Goal: Transaction & Acquisition: Purchase product/service

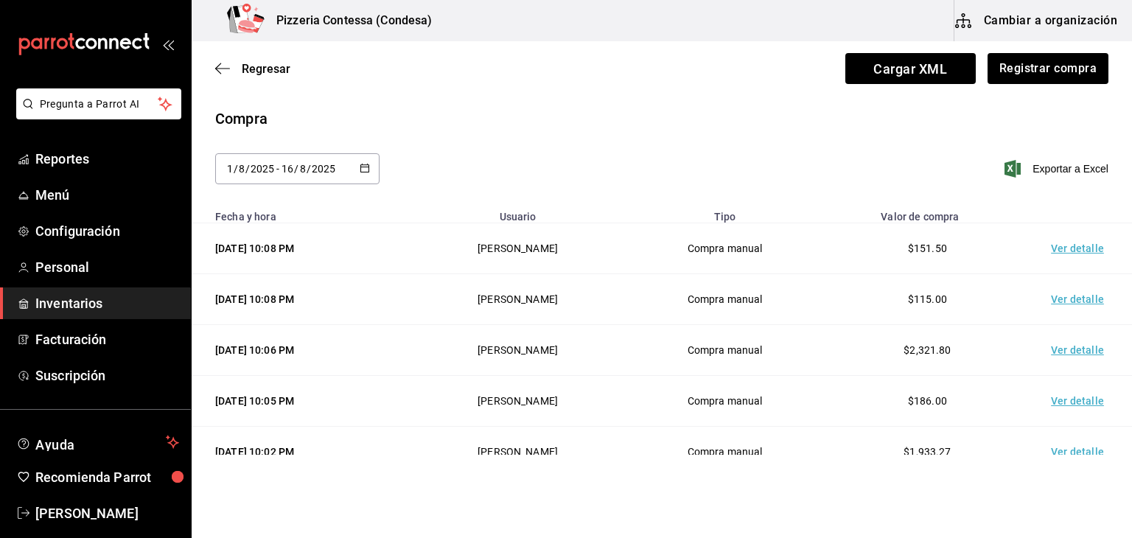
scroll to position [103, 0]
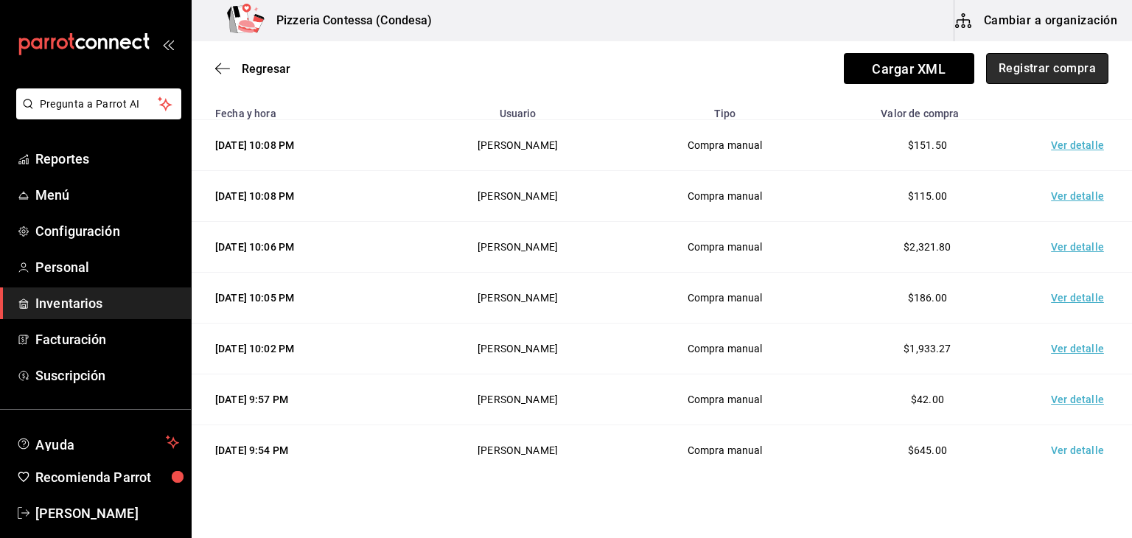
click at [1056, 70] on button "Registrar compra" at bounding box center [1047, 68] width 122 height 31
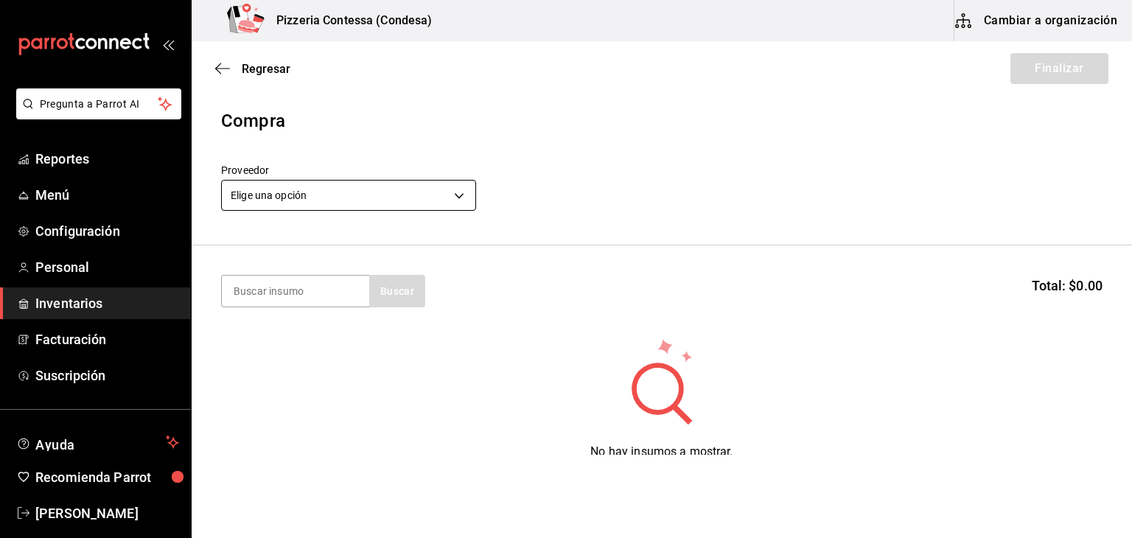
click at [434, 186] on body "Pregunta a Parrot AI Reportes Menú Configuración Personal Inventarios Facturaci…" at bounding box center [566, 227] width 1132 height 455
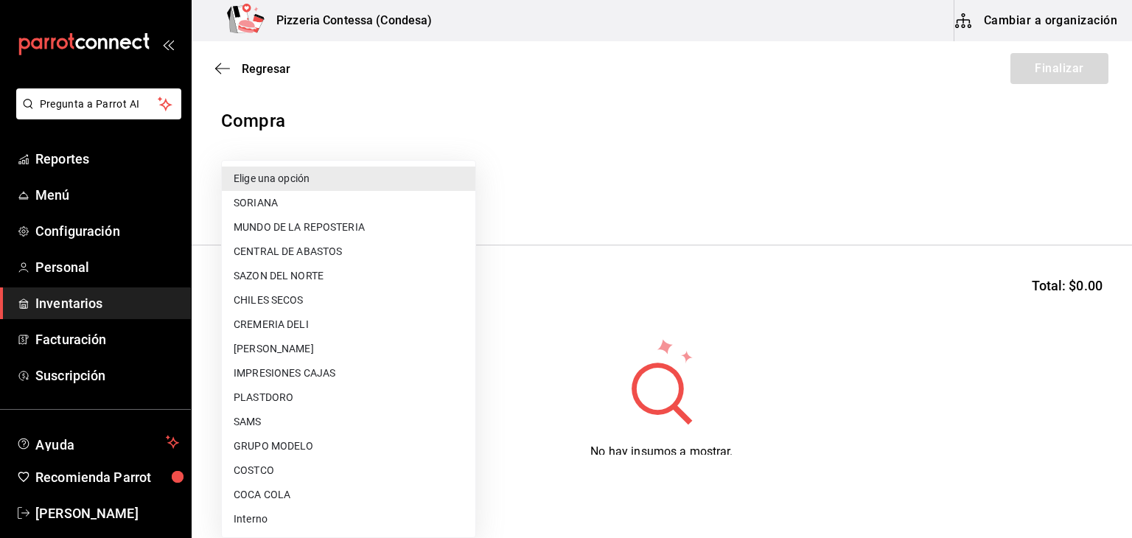
click at [293, 472] on li "COSTCO" at bounding box center [349, 470] width 254 height 24
type input "caa4dcaf-4e86-41b6-84ad-ee554ecc4aaf"
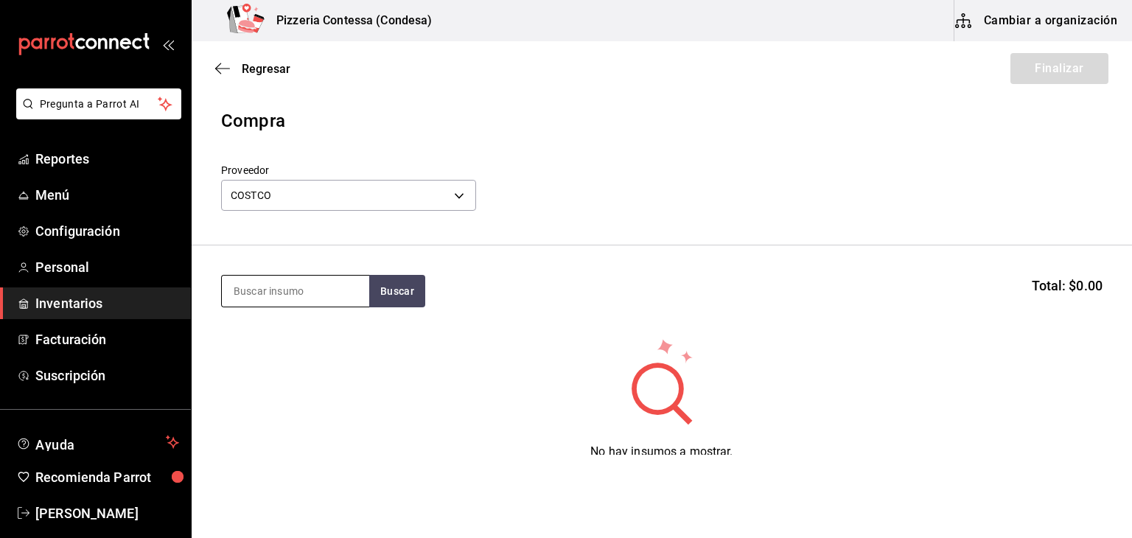
click at [307, 287] on input at bounding box center [295, 291] width 147 height 31
click at [394, 294] on button "Buscar" at bounding box center [397, 291] width 56 height 32
drag, startPoint x: 324, startPoint y: 290, endPoint x: 167, endPoint y: 286, distance: 156.3
click at [167, 286] on div "Pregunta a Parrot AI Reportes Menú Configuración Personal Inventarios Facturaci…" at bounding box center [566, 227] width 1132 height 455
type input "pela"
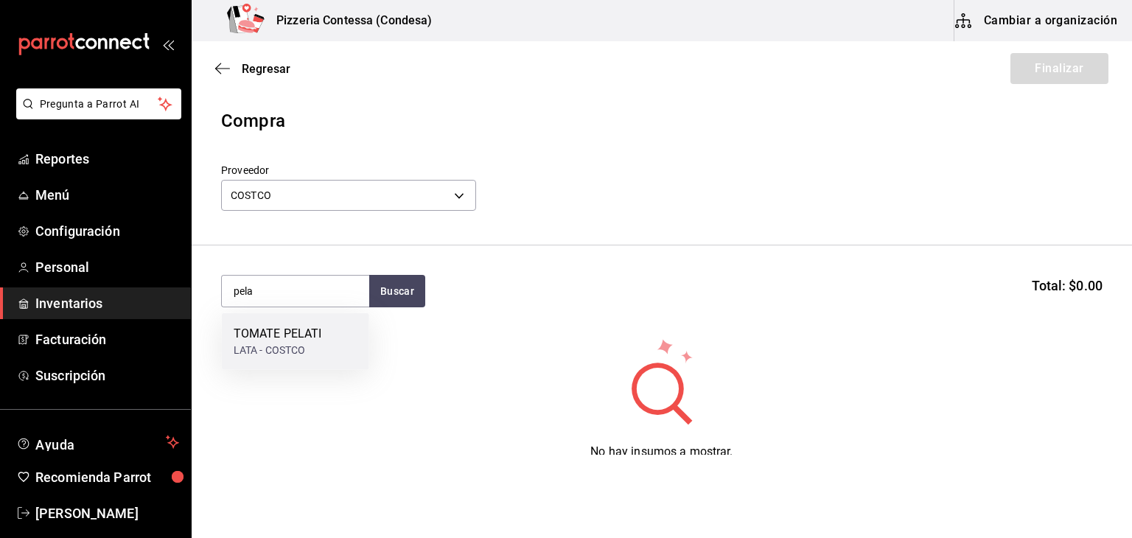
click at [268, 354] on div "LATA - COSTCO" at bounding box center [278, 350] width 88 height 15
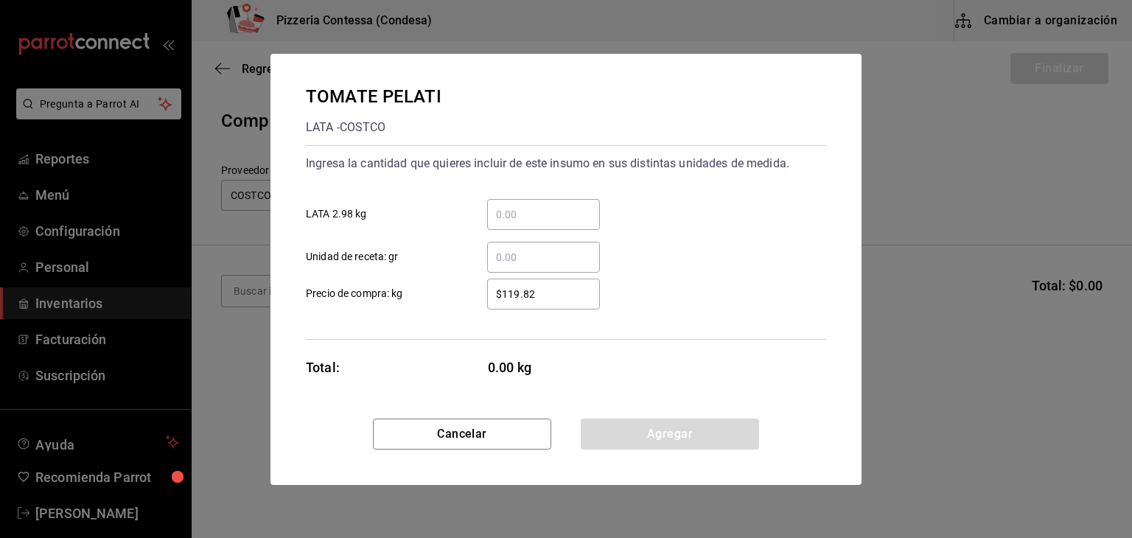
click at [548, 210] on input "​ LATA 2.98 kg" at bounding box center [543, 215] width 113 height 18
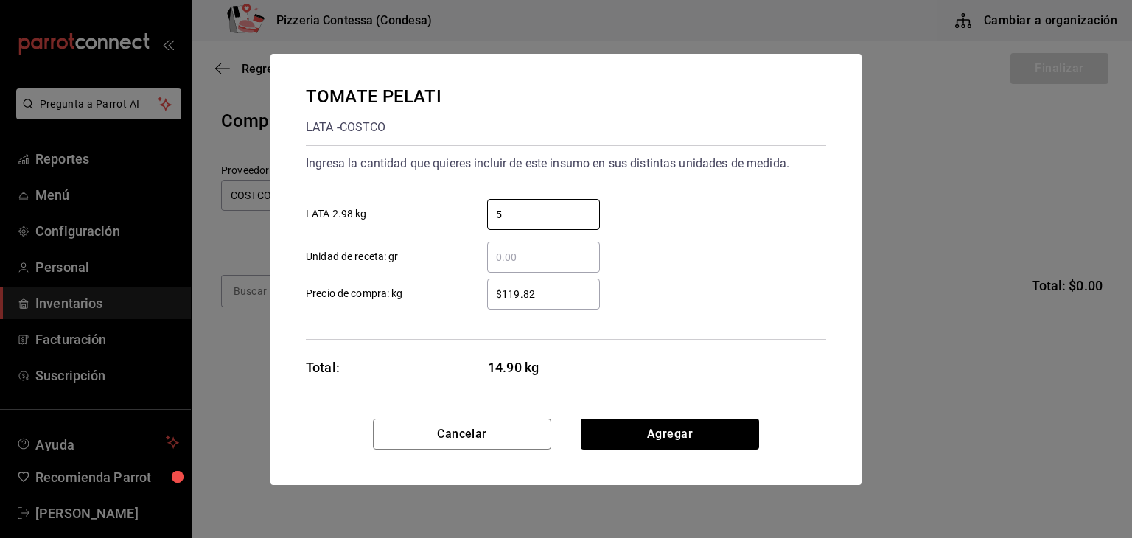
type input "5"
click at [528, 434] on button "Cancelar" at bounding box center [462, 434] width 178 height 31
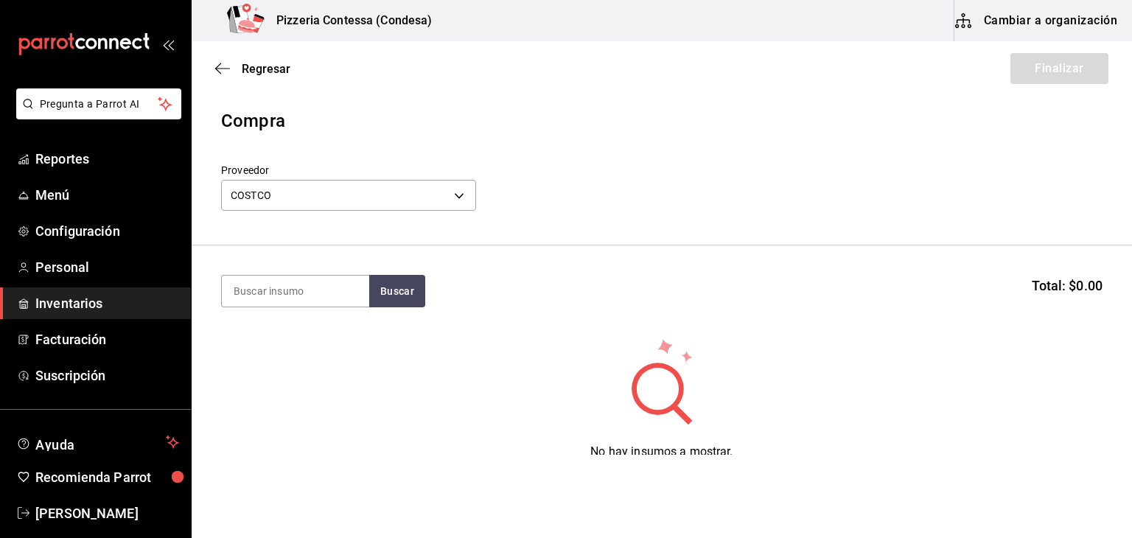
click at [234, 57] on div "Regresar Finalizar" at bounding box center [662, 68] width 941 height 55
click at [1079, 21] on button "Cambiar a organización" at bounding box center [1038, 20] width 166 height 41
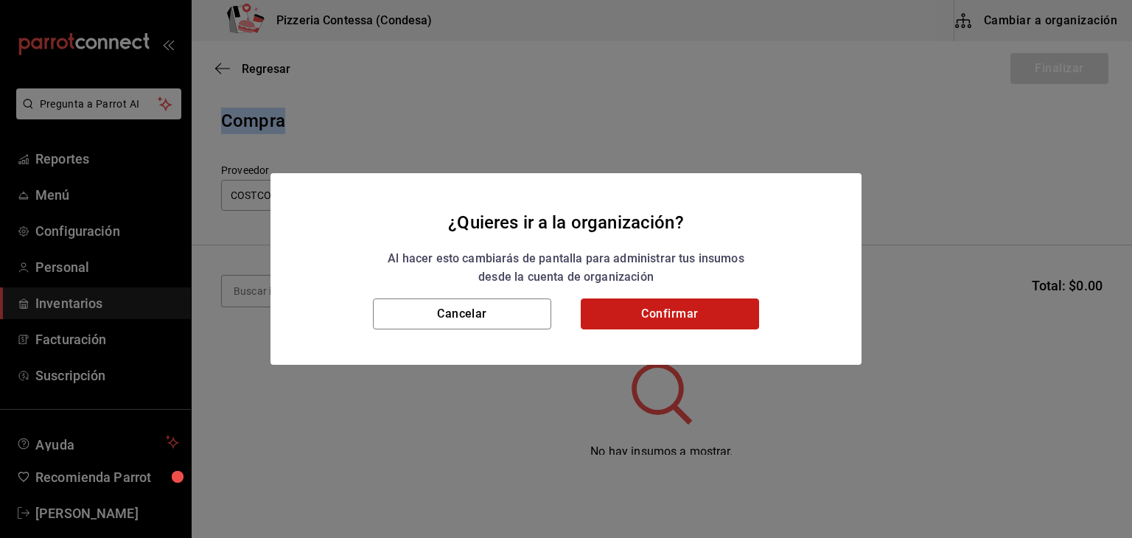
click at [710, 299] on button "Confirmar" at bounding box center [670, 314] width 178 height 31
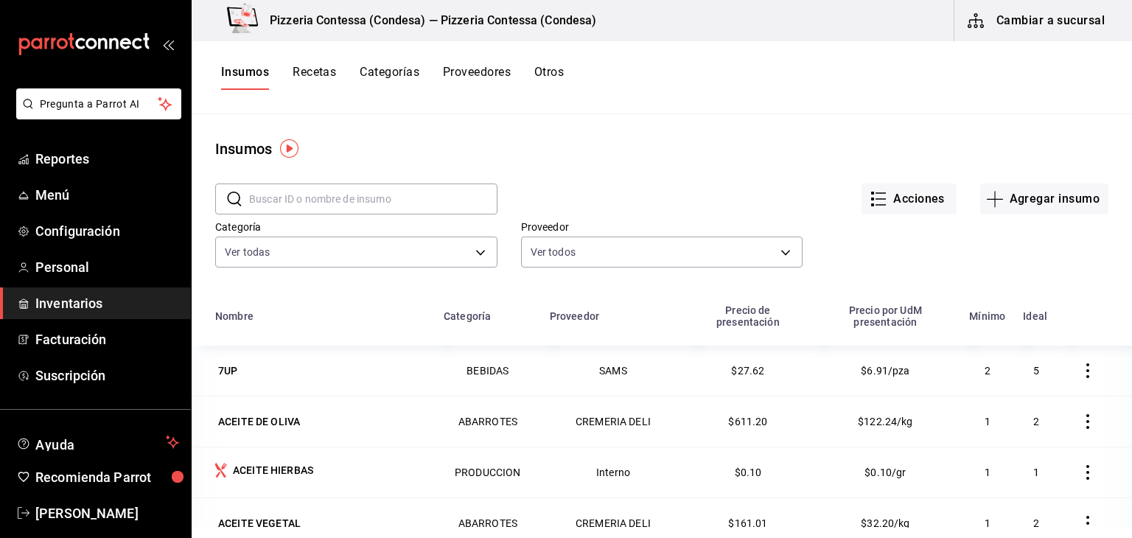
click at [374, 204] on input "text" at bounding box center [373, 198] width 248 height 29
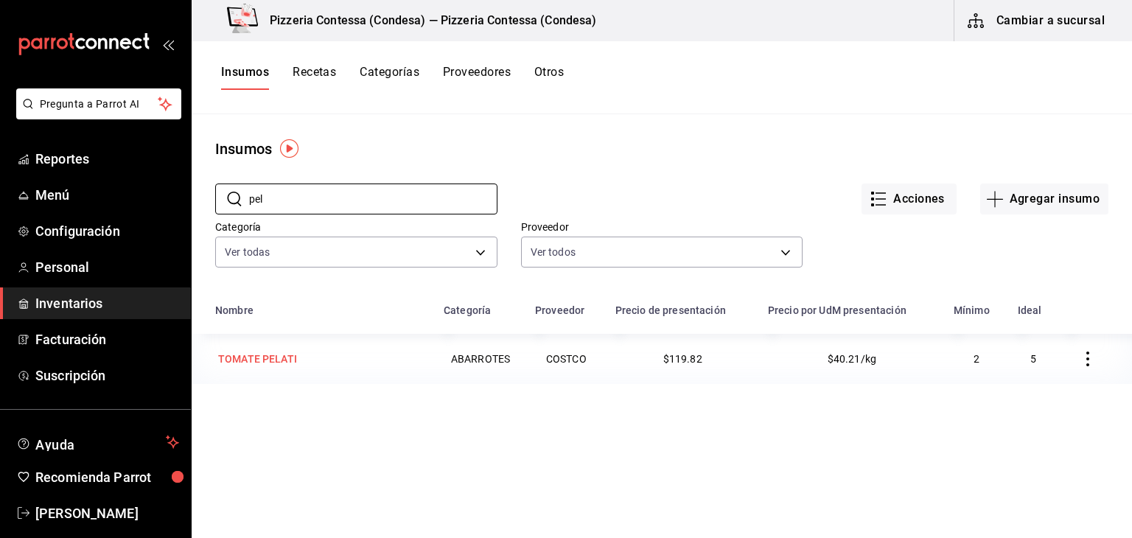
type input "pel"
click at [294, 373] on td "TOMATE PELATI" at bounding box center [313, 359] width 243 height 50
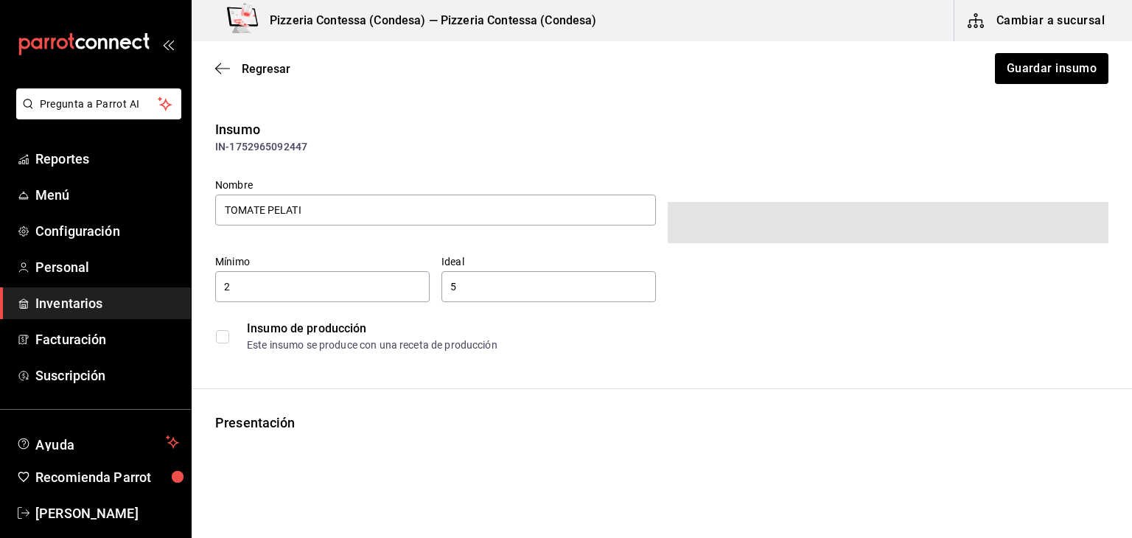
type input "$138.99"
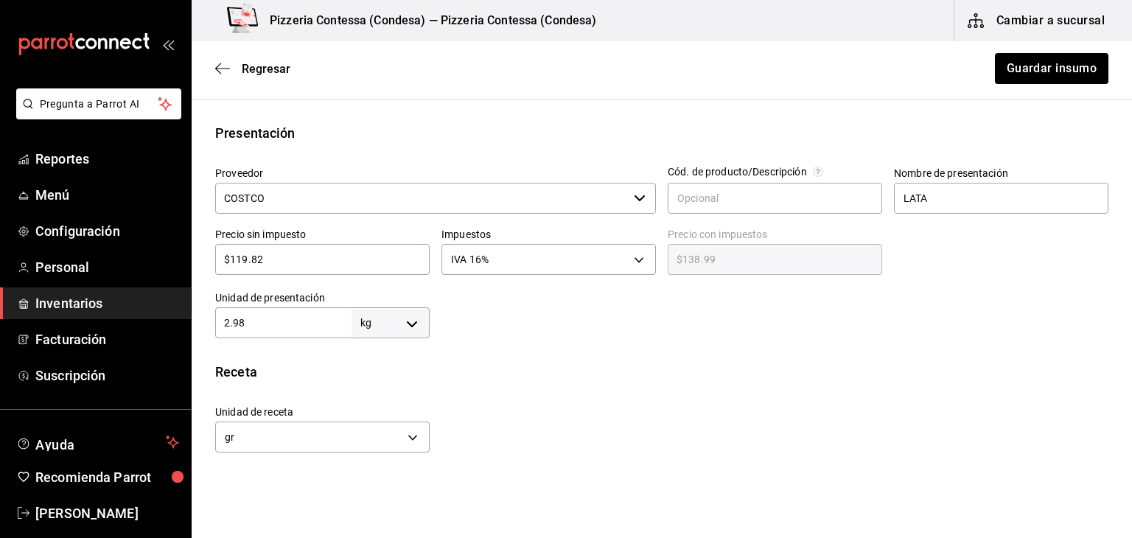
scroll to position [277, 0]
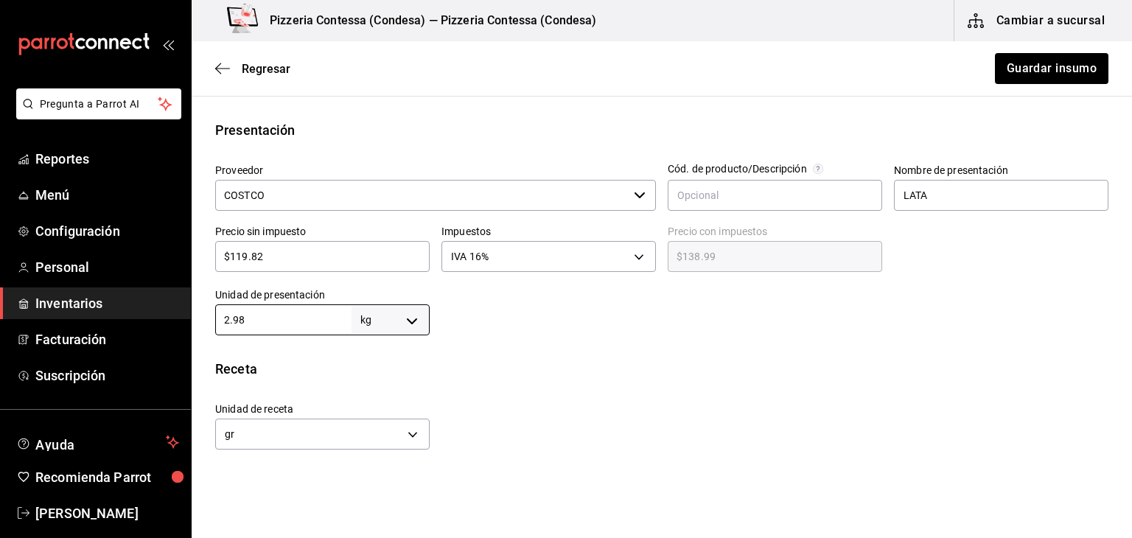
drag, startPoint x: 246, startPoint y: 322, endPoint x: 171, endPoint y: 318, distance: 75.3
click at [171, 318] on div "Pregunta a Parrot AI Reportes Menú Configuración Personal Inventarios Facturaci…" at bounding box center [566, 227] width 1132 height 455
type input "2"
type input "2,000"
type input "2.8"
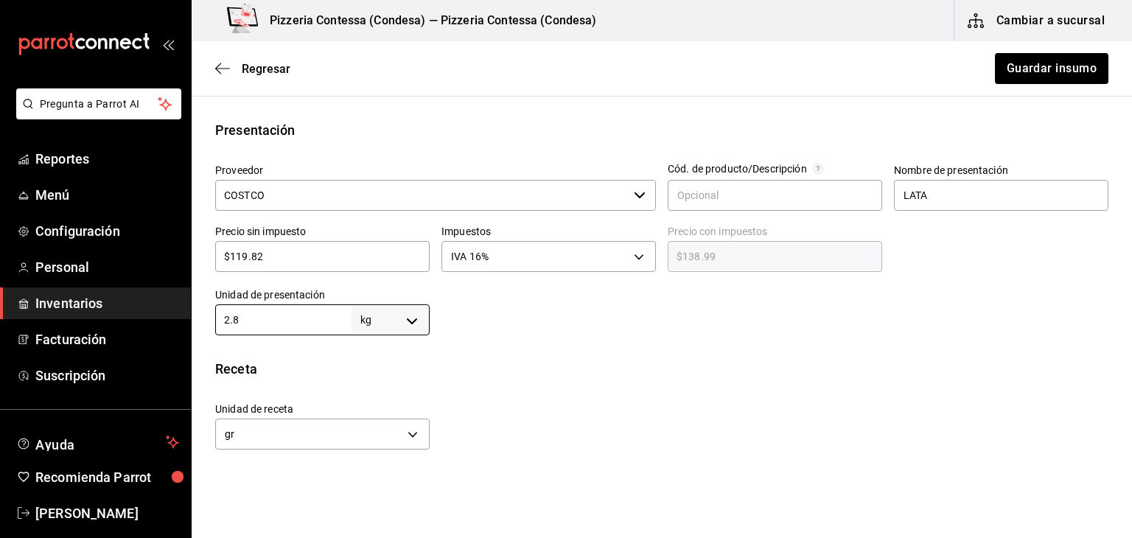
type input "2,800"
type input "2.89"
type input "2,890"
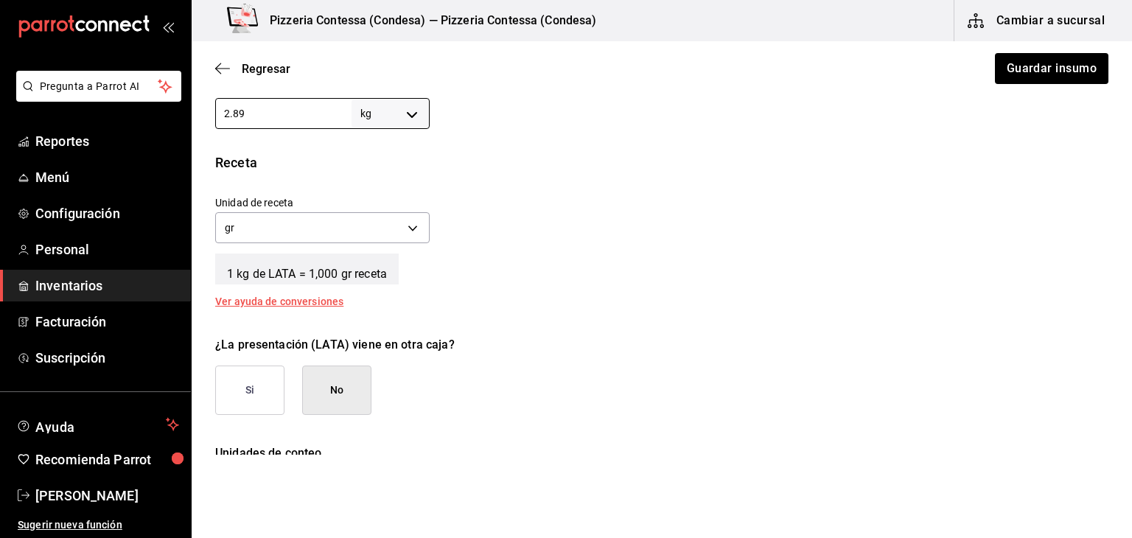
scroll to position [618, 0]
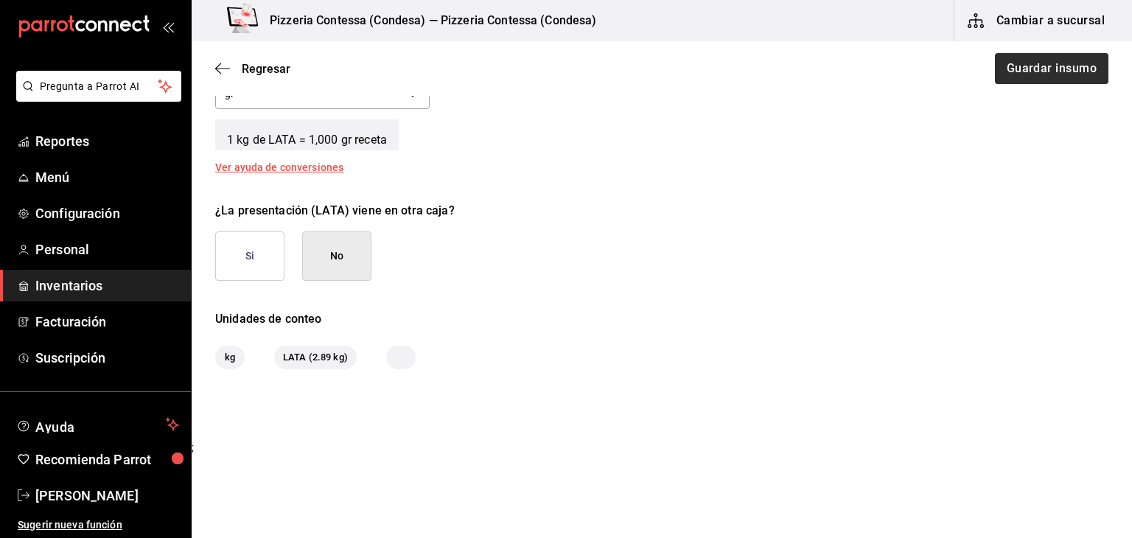
type input "2.89"
click at [1047, 55] on button "Guardar insumo" at bounding box center [1051, 68] width 115 height 31
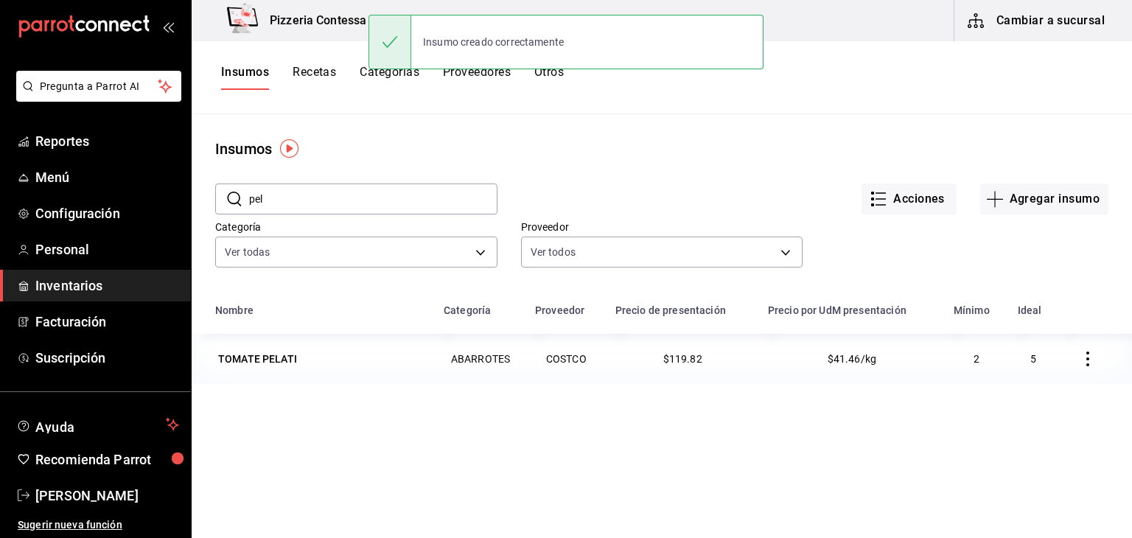
click at [1076, 29] on button "Cambiar a sucursal" at bounding box center [1038, 20] width 166 height 41
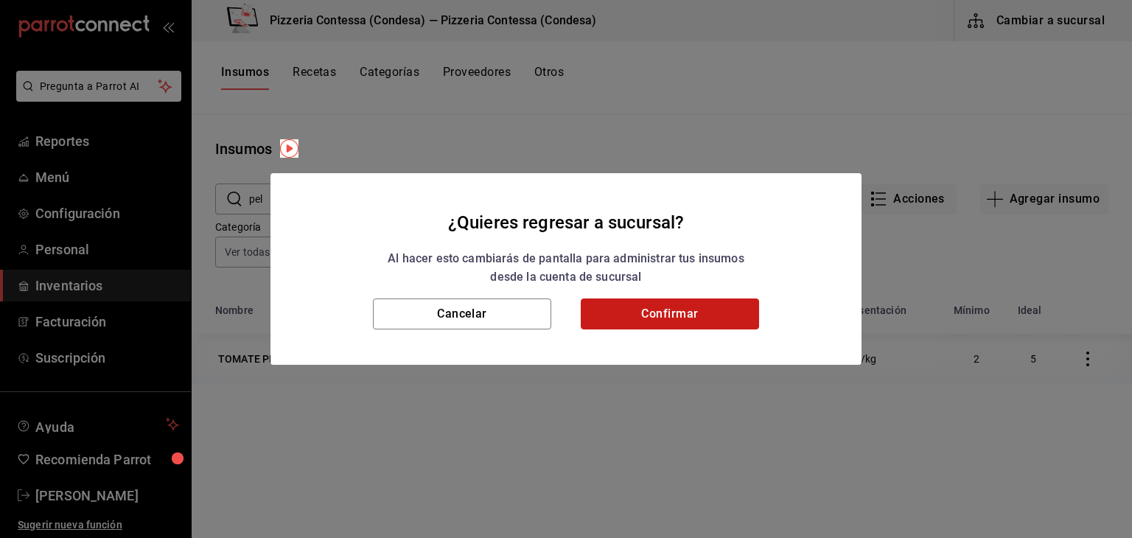
click at [672, 319] on button "Confirmar" at bounding box center [670, 314] width 178 height 31
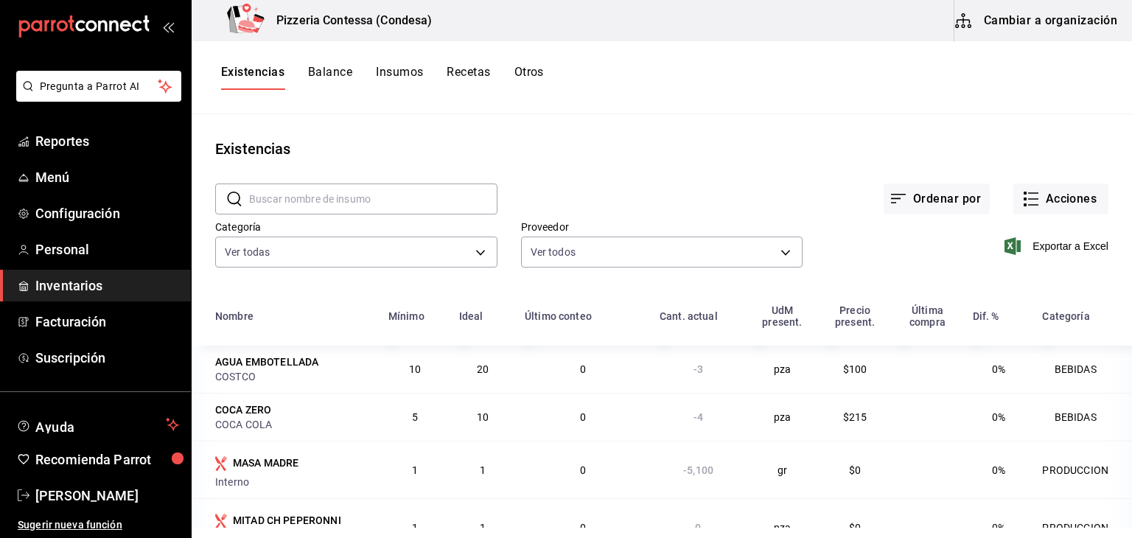
click at [100, 285] on span "Inventarios" at bounding box center [107, 286] width 144 height 20
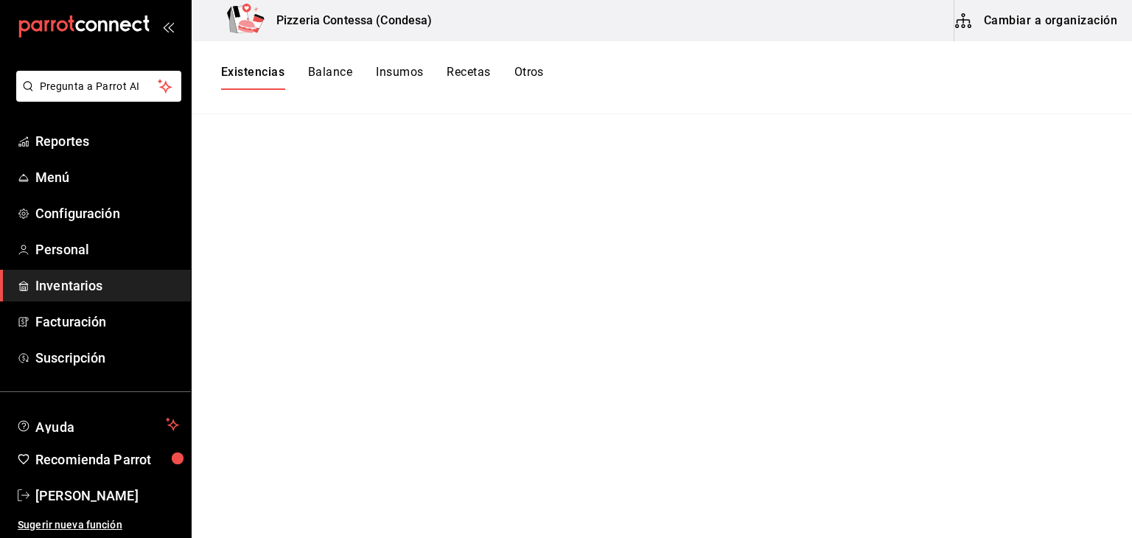
click at [413, 74] on button "Insumos" at bounding box center [399, 77] width 47 height 25
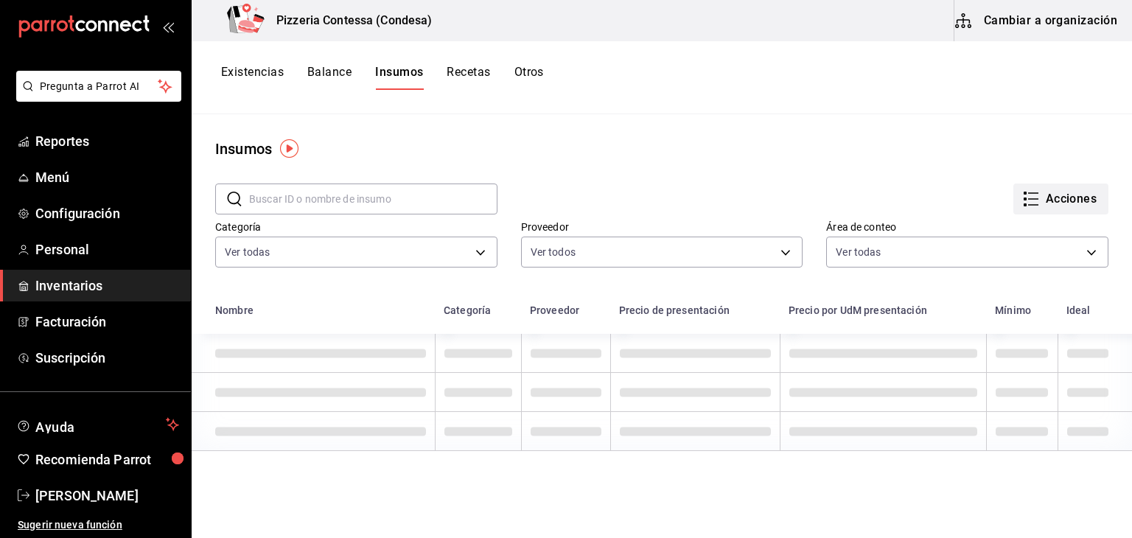
click at [1043, 201] on button "Acciones" at bounding box center [1060, 199] width 95 height 31
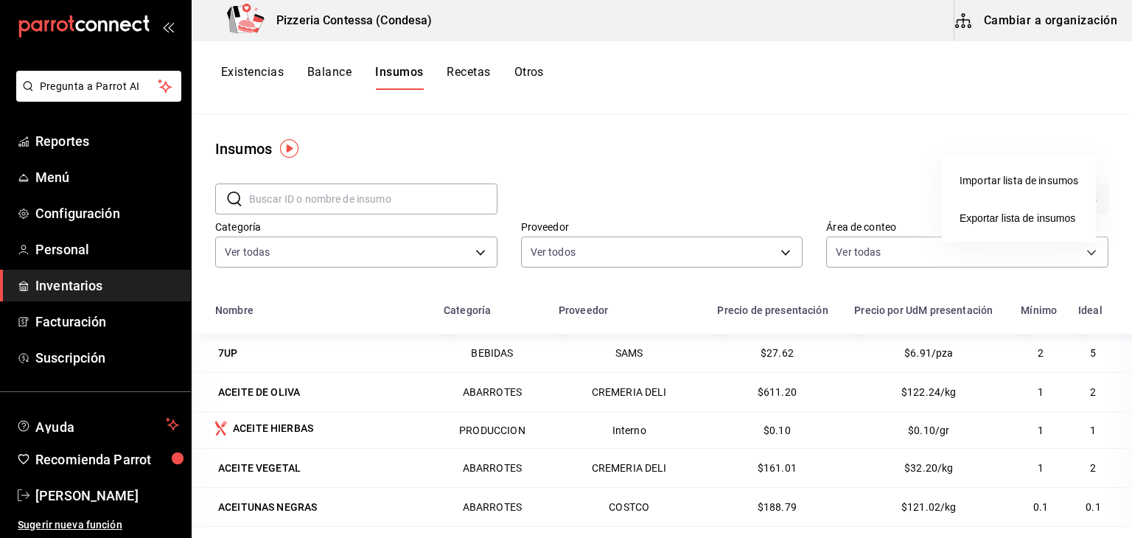
click at [333, 70] on div at bounding box center [566, 269] width 1132 height 538
click at [265, 74] on button "Existencias" at bounding box center [252, 77] width 63 height 25
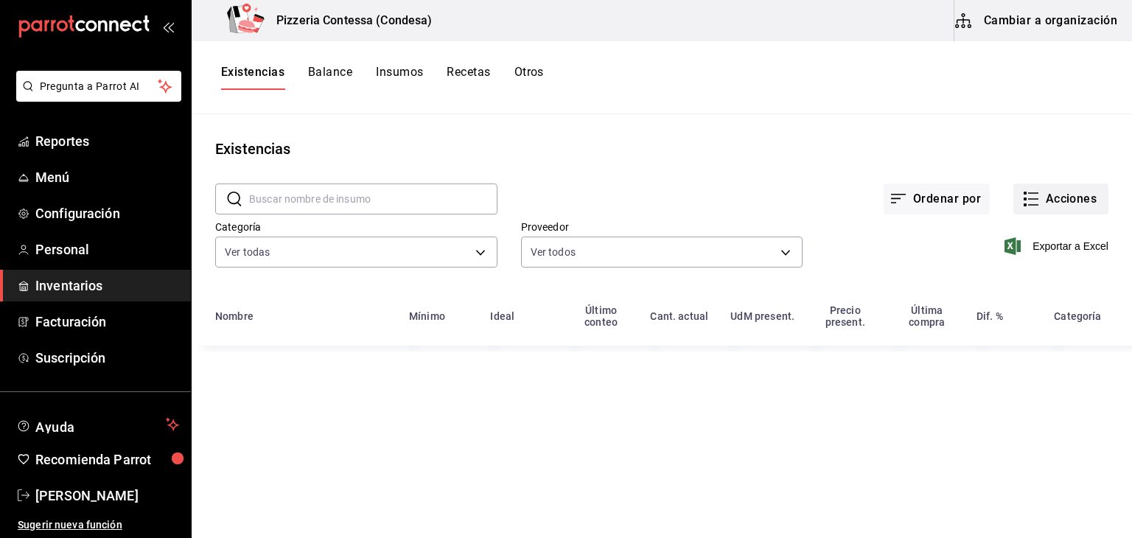
click at [1056, 209] on button "Acciones" at bounding box center [1060, 199] width 95 height 31
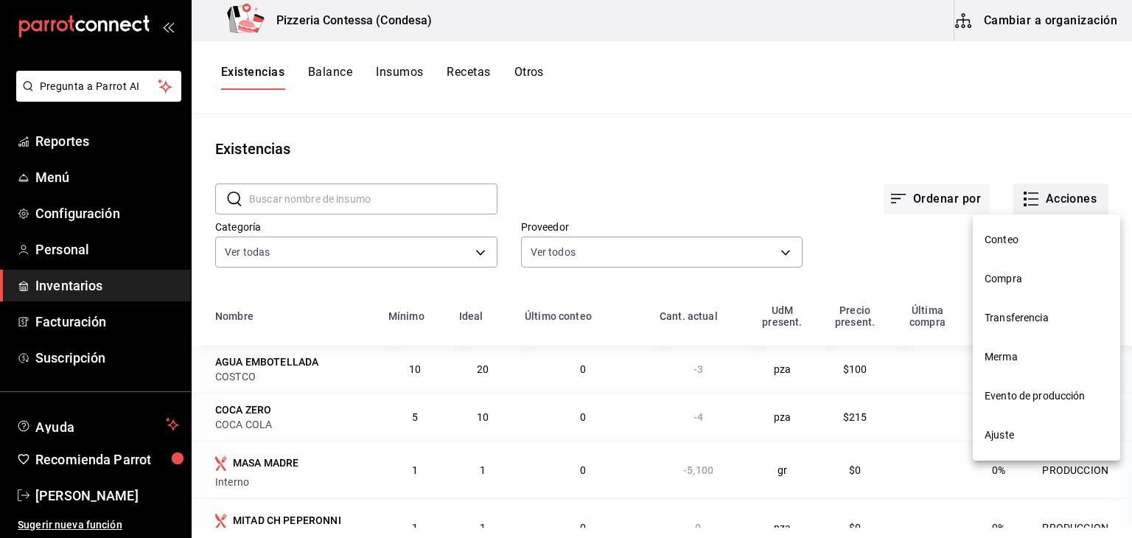
click at [1019, 287] on li "Compra" at bounding box center [1046, 278] width 147 height 39
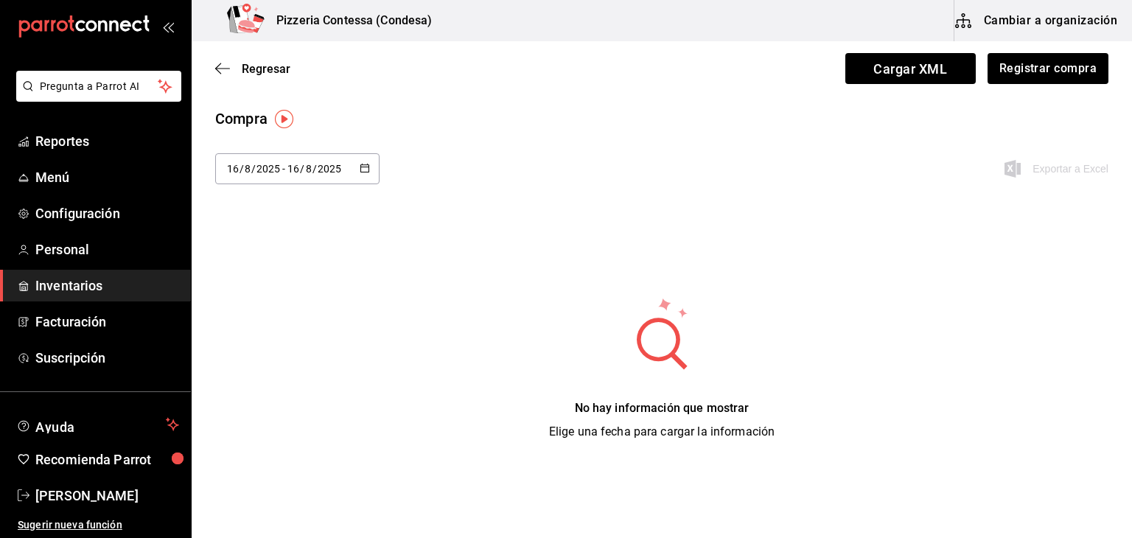
click at [366, 169] on icon "button" at bounding box center [365, 168] width 10 height 10
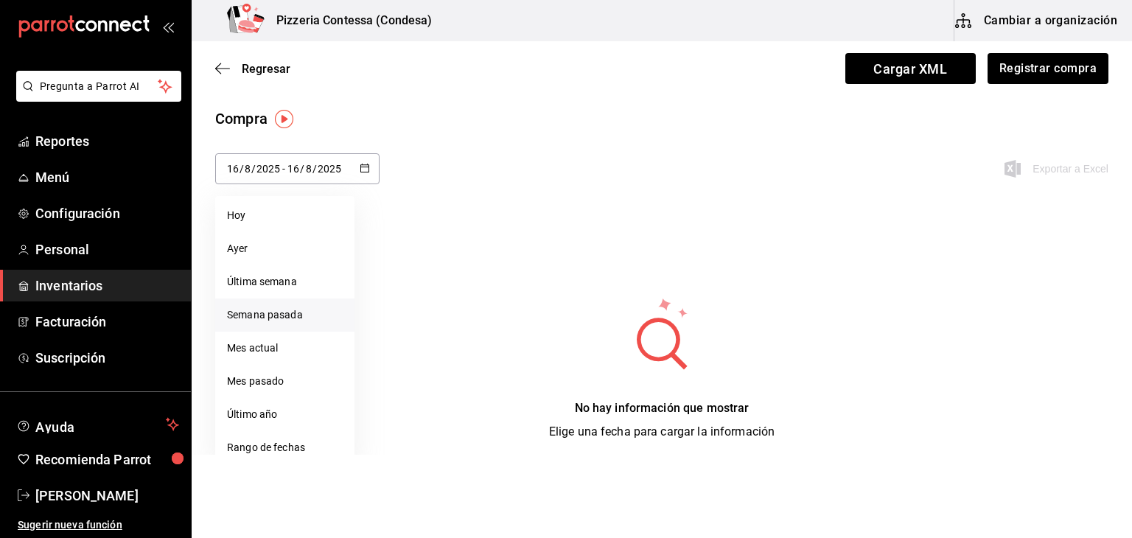
click at [306, 317] on li "Semana pasada" at bounding box center [284, 315] width 139 height 33
type input "[DATE]"
type input "3"
type input "[DATE]"
type input "9"
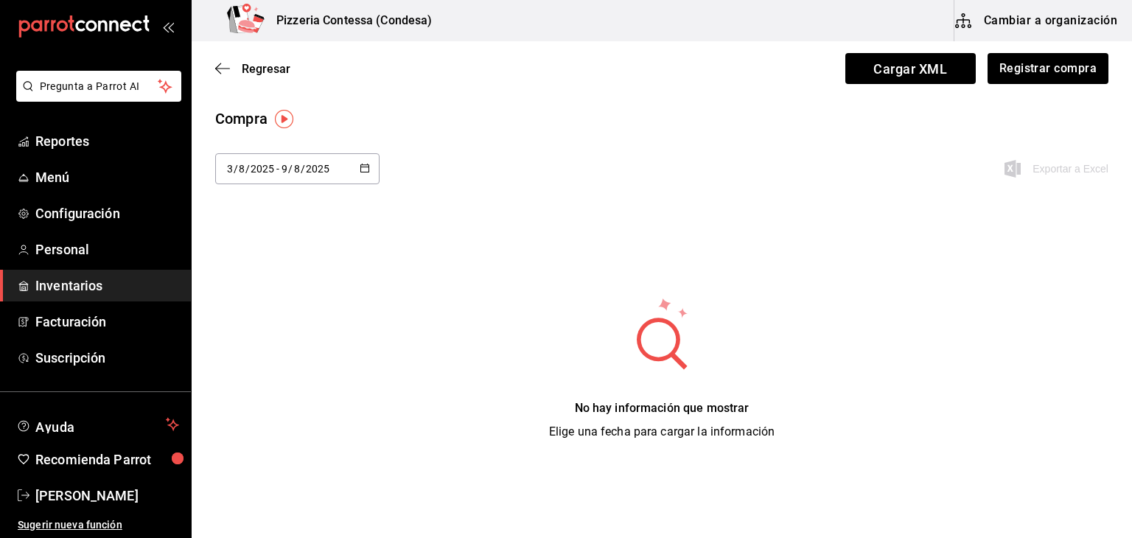
click at [377, 165] on div "[DATE] [DATE] - [DATE] [DATE] Exportar a Excel" at bounding box center [662, 177] width 941 height 49
click at [369, 167] on div "[DATE] [DATE] - [DATE] [DATE]" at bounding box center [297, 168] width 164 height 31
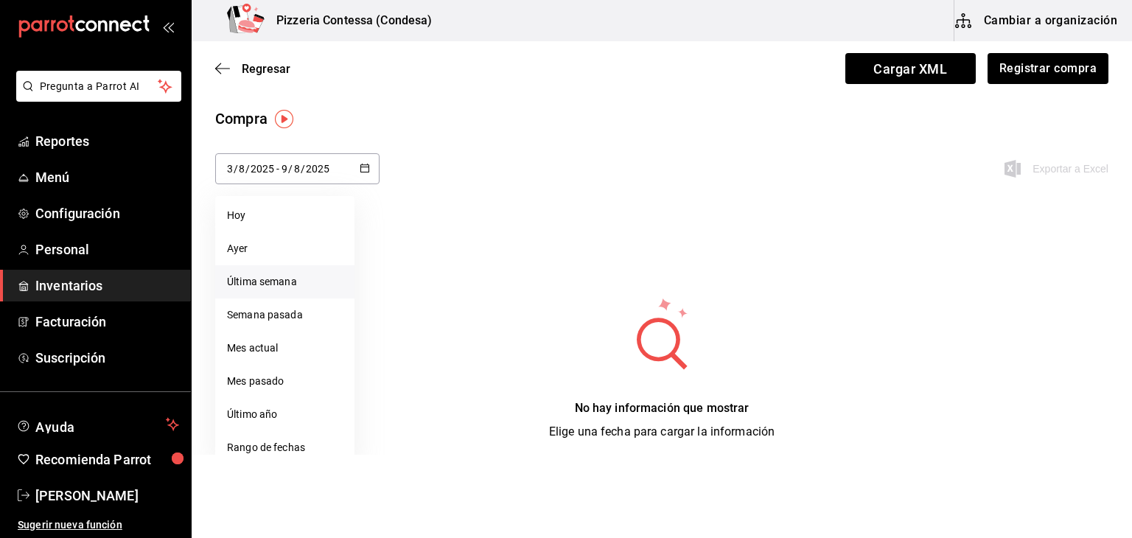
click at [301, 287] on li "Última semana" at bounding box center [284, 281] width 139 height 33
type input "[DATE]"
type input "10"
type input "[DATE]"
type input "16"
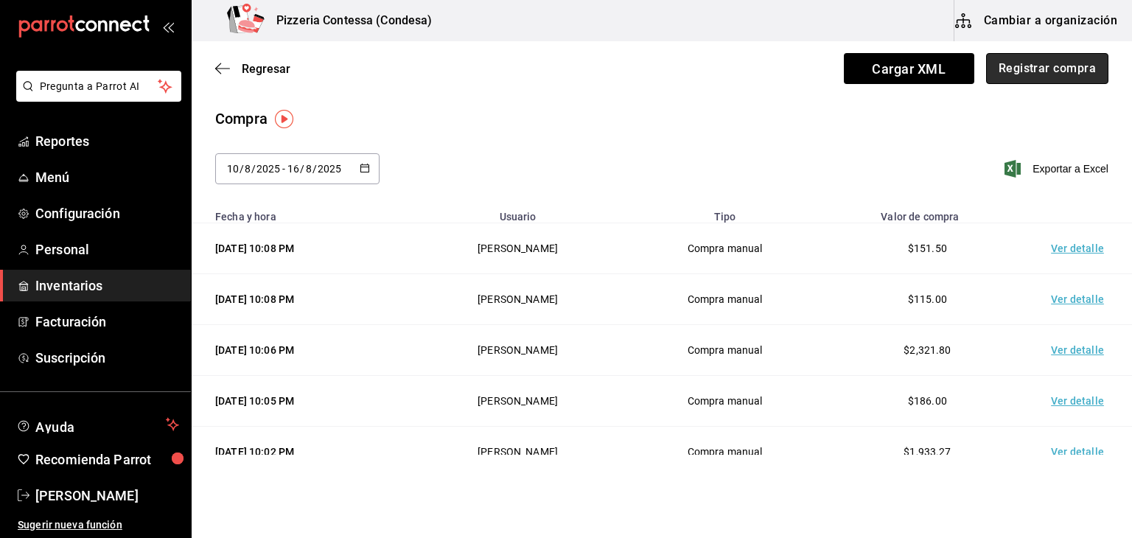
click at [1044, 71] on button "Registrar compra" at bounding box center [1047, 68] width 122 height 31
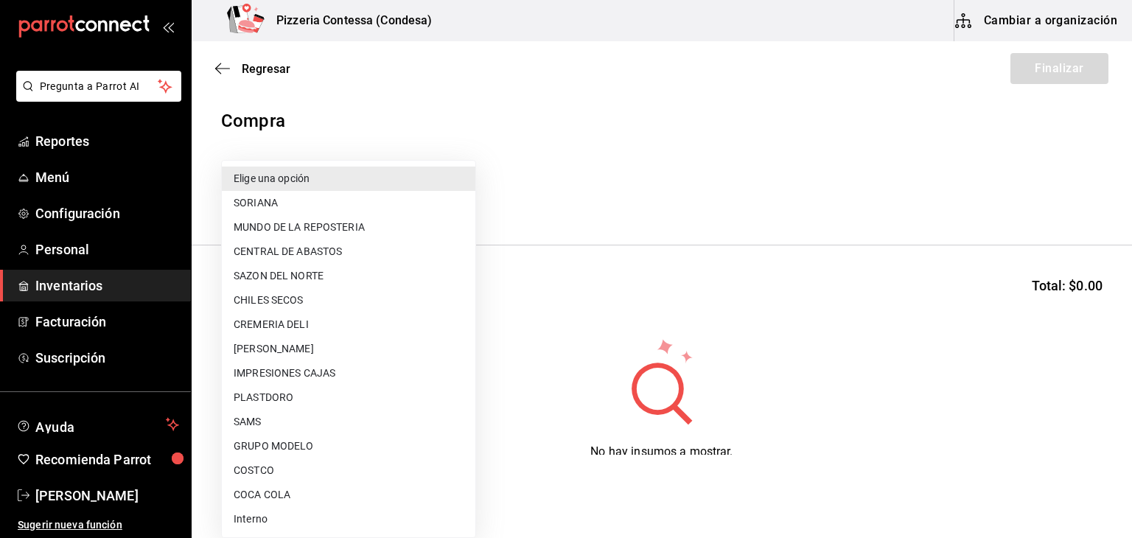
click at [324, 189] on body "Pregunta a Parrot AI Reportes Menú Configuración Personal Inventarios Facturaci…" at bounding box center [566, 227] width 1132 height 455
drag, startPoint x: 324, startPoint y: 189, endPoint x: 272, endPoint y: 467, distance: 282.8
click at [272, 467] on ul "Elige una opción SORIANA MUNDO DE LA REPOSTERIA CENTRAL DE ABASTOS SAZON DEL NO…" at bounding box center [349, 349] width 254 height 377
click at [272, 467] on li "COSTCO" at bounding box center [349, 470] width 254 height 24
type input "caa4dcaf-4e86-41b6-84ad-ee554ecc4aaf"
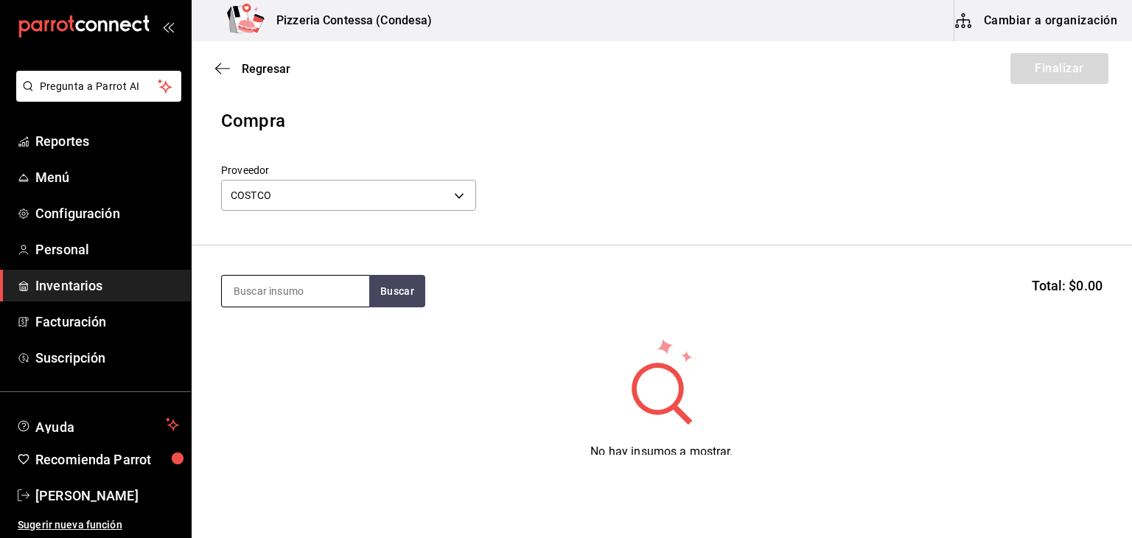
click at [265, 291] on input at bounding box center [295, 291] width 147 height 31
type input "pela"
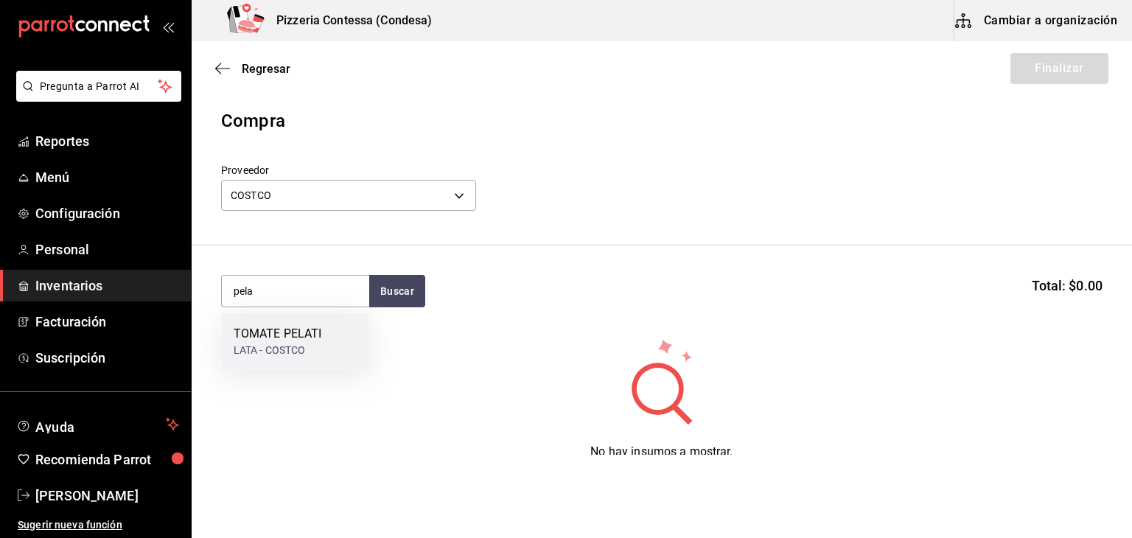
click at [283, 335] on div "TOMATE PELATI" at bounding box center [278, 334] width 88 height 18
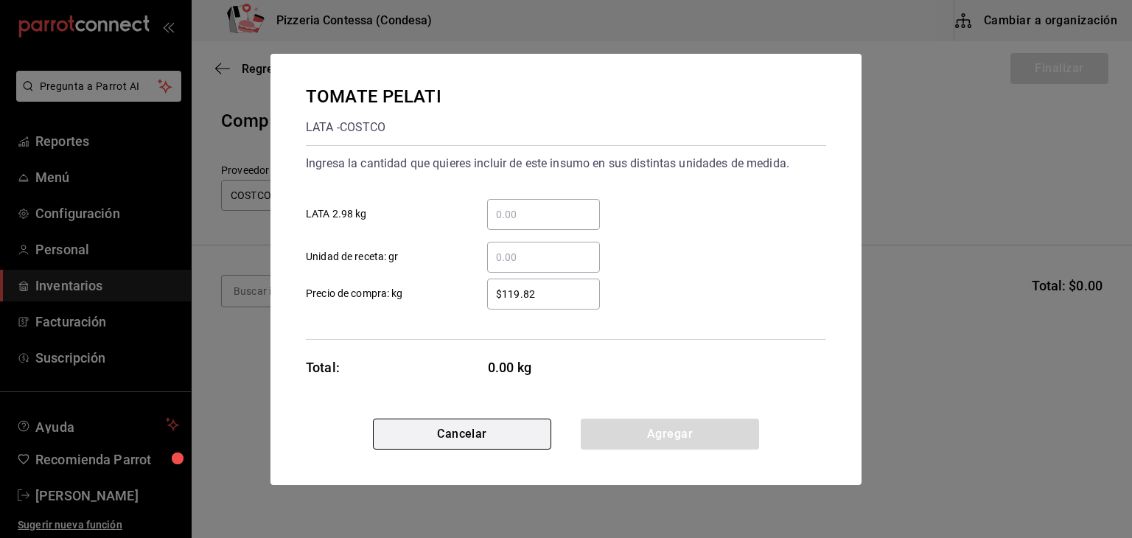
click at [425, 447] on button "Cancelar" at bounding box center [462, 434] width 178 height 31
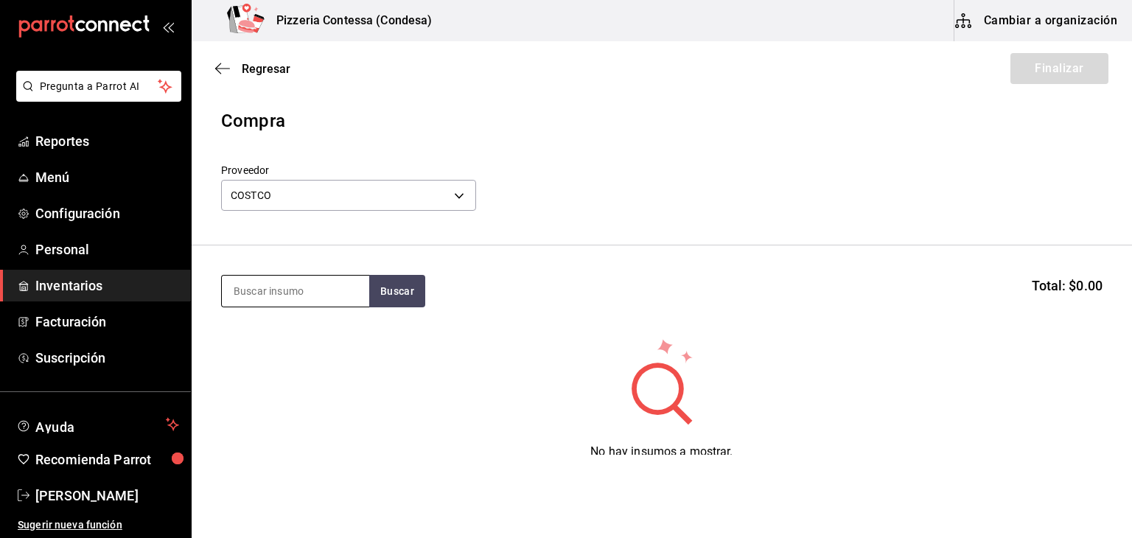
click at [315, 297] on input at bounding box center [295, 291] width 147 height 31
click at [259, 71] on span "Regresar" at bounding box center [266, 69] width 49 height 14
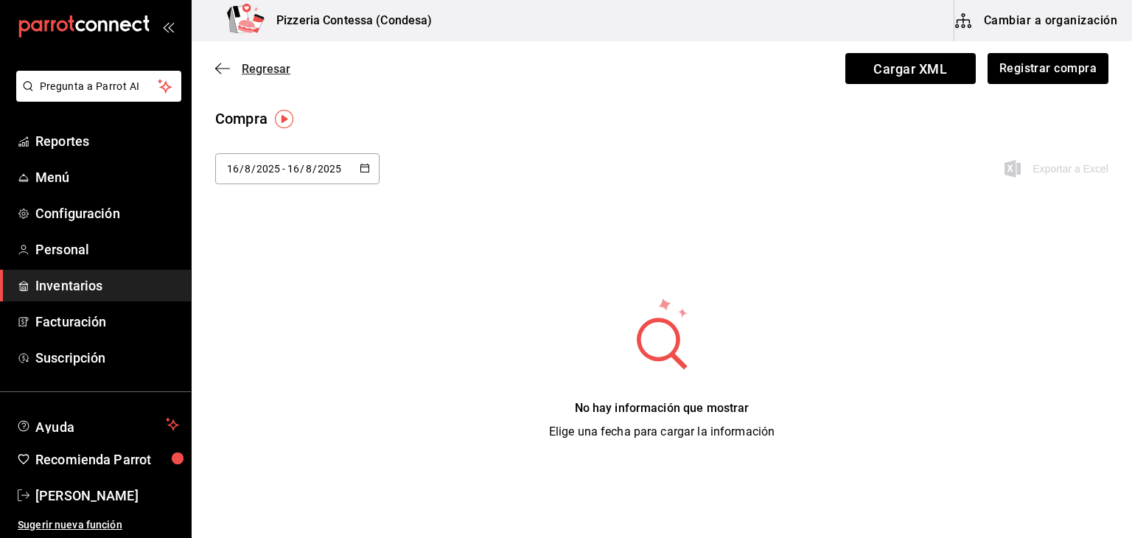
click at [248, 63] on span "Regresar" at bounding box center [266, 69] width 49 height 14
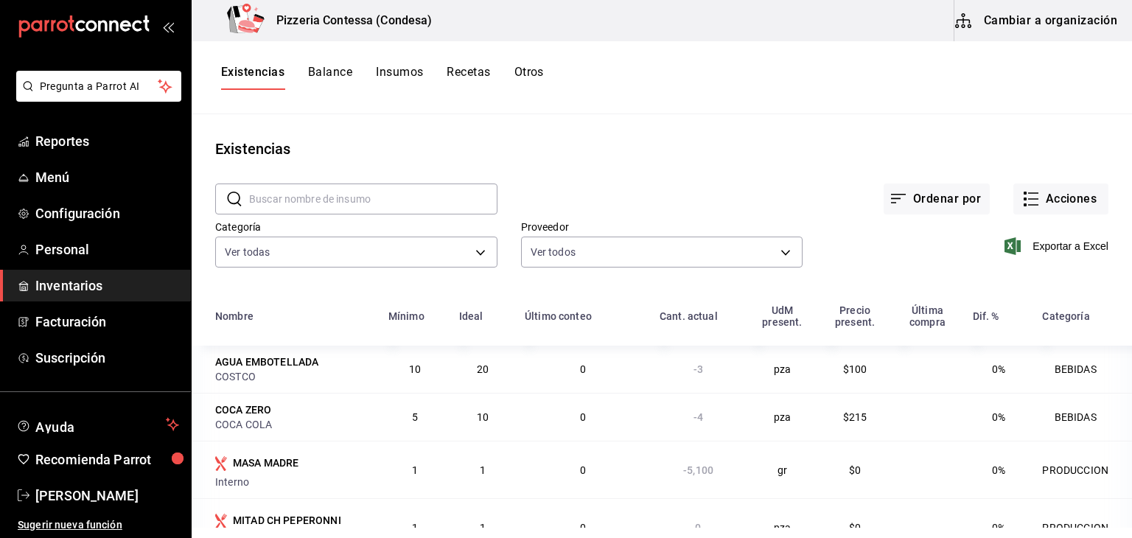
click at [1000, 38] on button "Cambiar a organización" at bounding box center [1038, 20] width 166 height 41
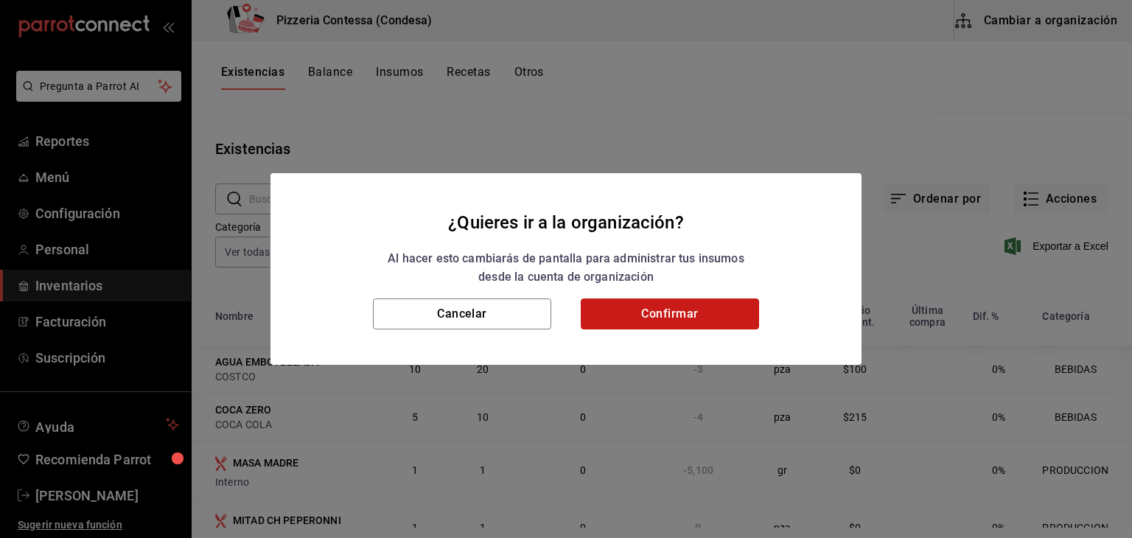
click at [679, 323] on button "Confirmar" at bounding box center [670, 314] width 178 height 31
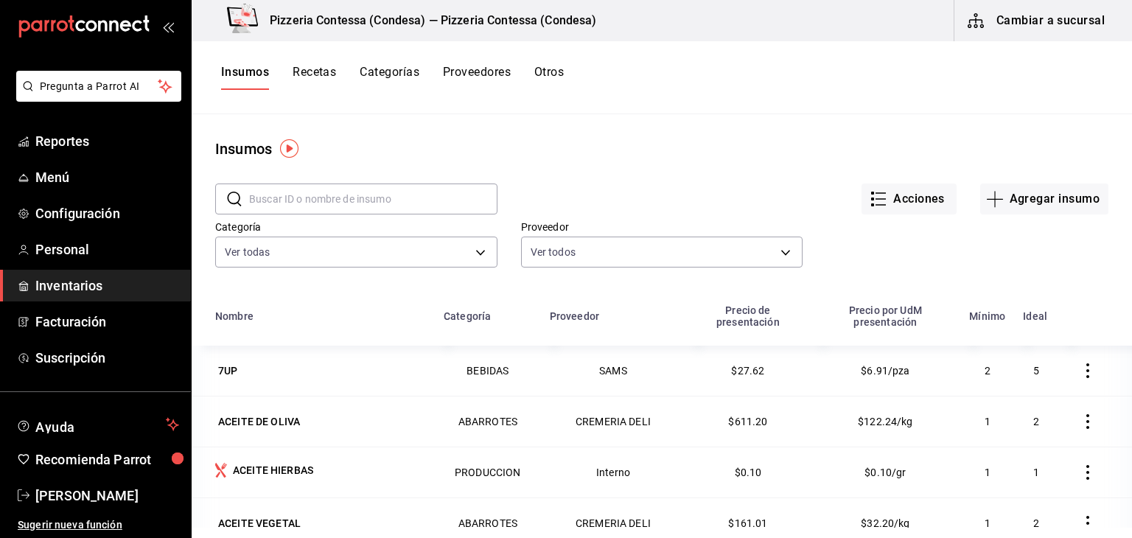
click at [363, 209] on input "text" at bounding box center [373, 198] width 248 height 29
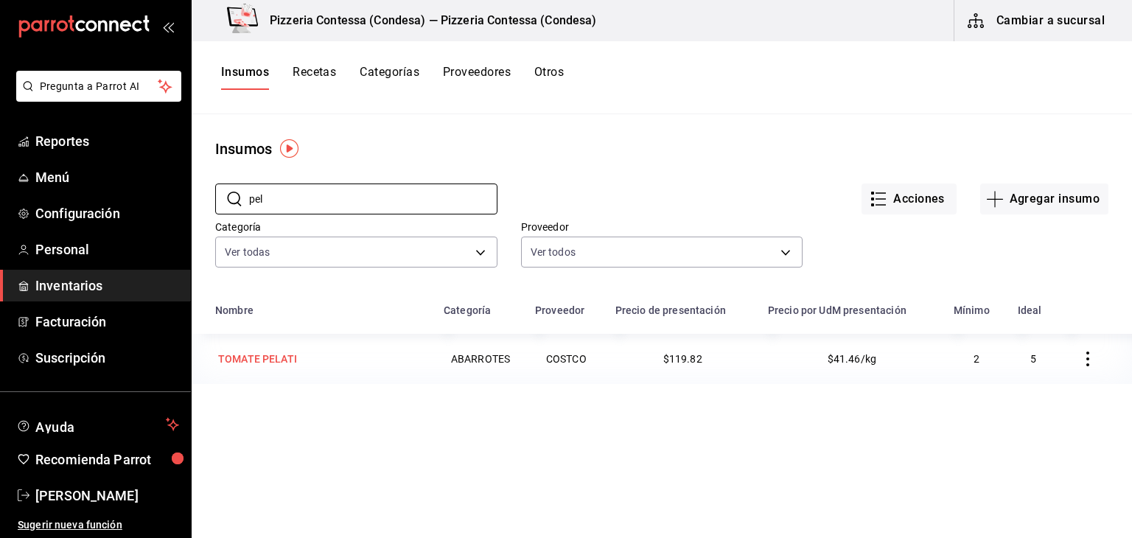
type input "pel"
click at [339, 361] on div "TOMATE PELATI" at bounding box center [320, 359] width 211 height 21
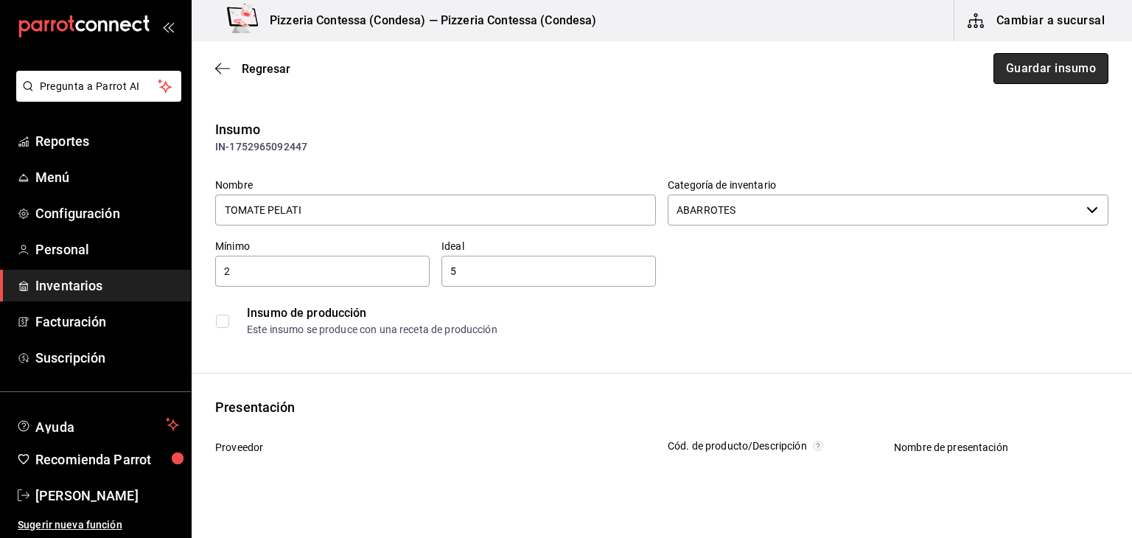
click at [1053, 69] on button "Guardar insumo" at bounding box center [1051, 68] width 115 height 31
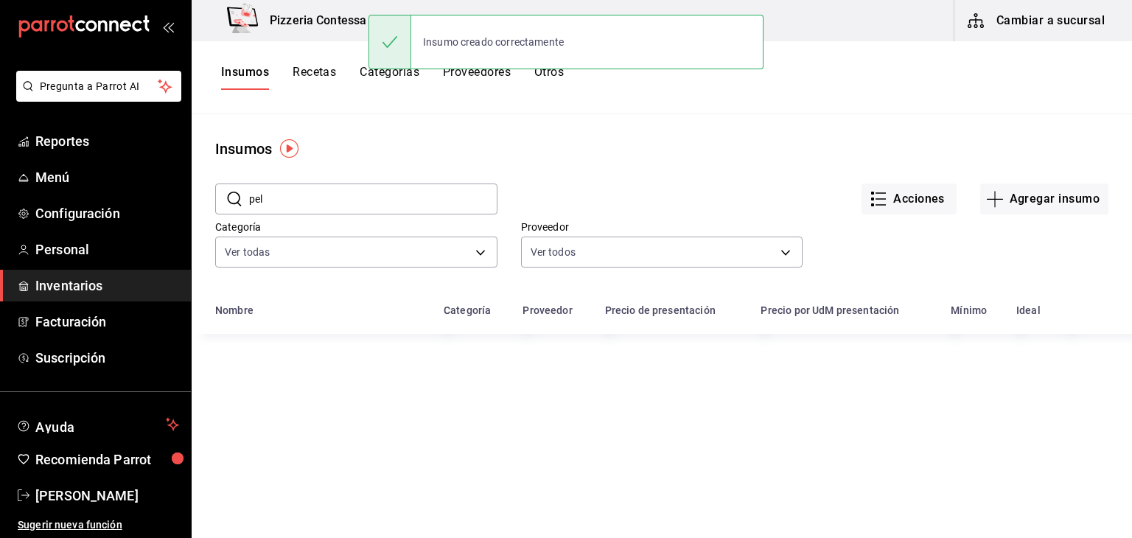
click at [1030, 28] on button "Cambiar a sucursal" at bounding box center [1038, 20] width 166 height 41
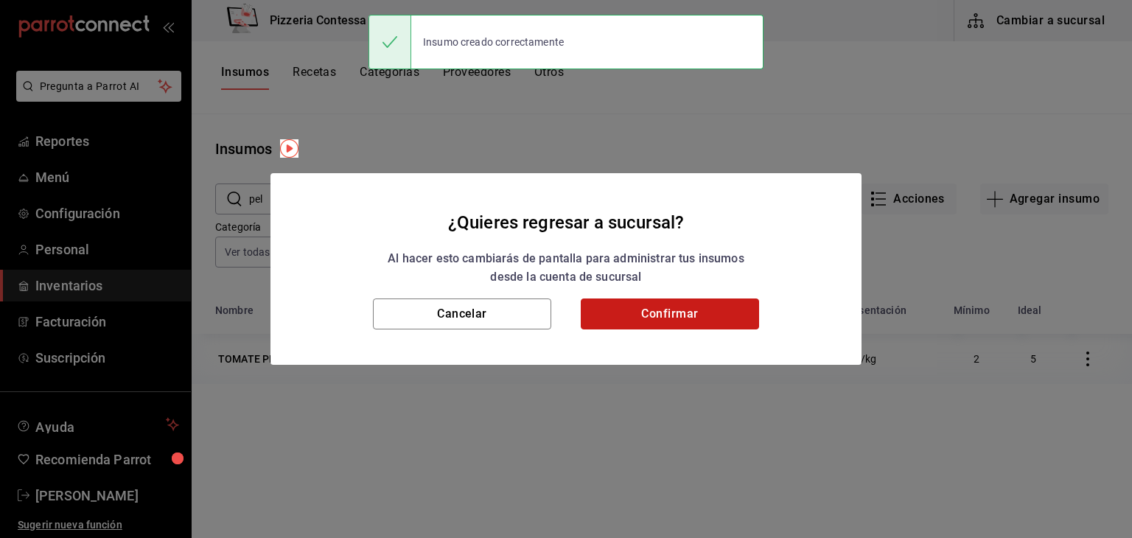
click at [688, 310] on button "Confirmar" at bounding box center [670, 314] width 178 height 31
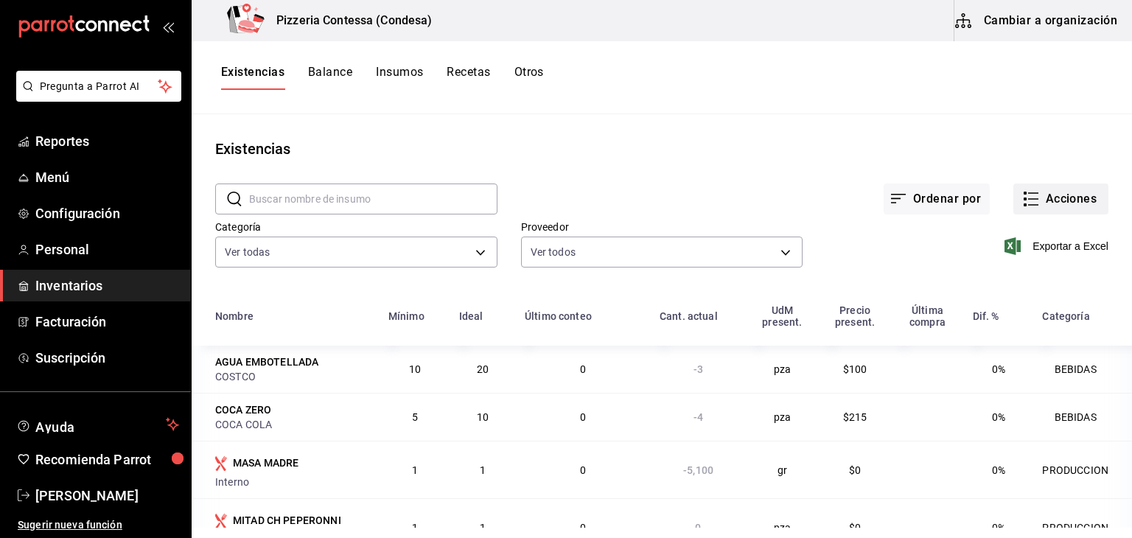
click at [1027, 205] on icon "button" at bounding box center [1031, 199] width 18 height 18
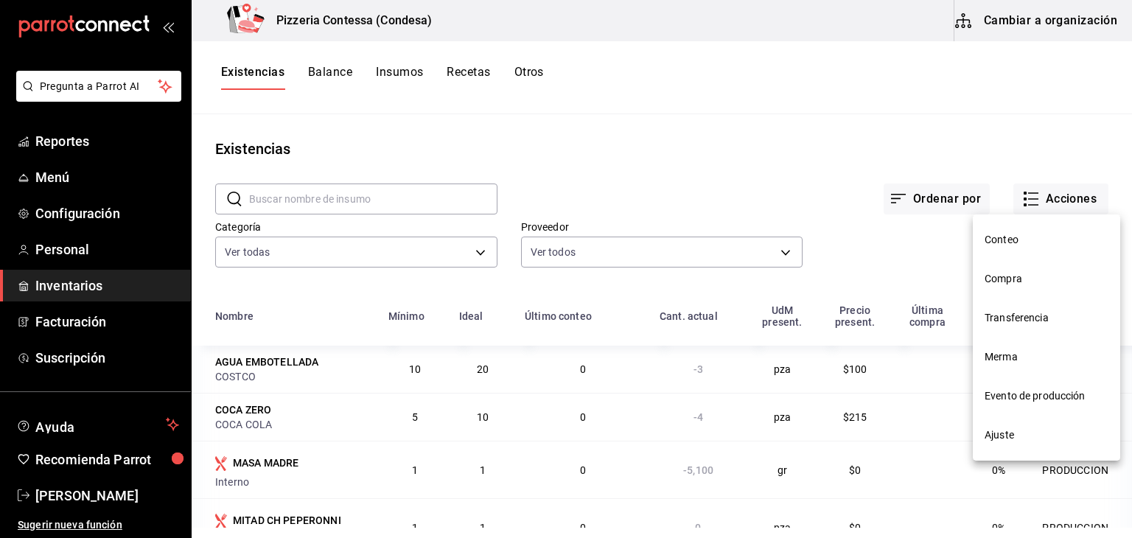
click at [1026, 283] on span "Compra" at bounding box center [1047, 278] width 124 height 15
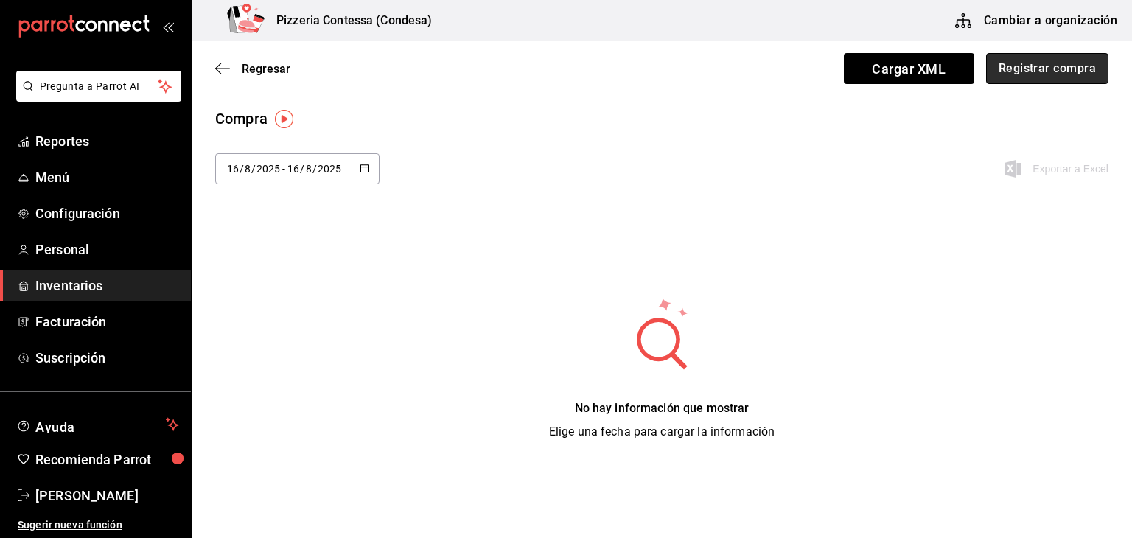
click at [1037, 69] on button "Registrar compra" at bounding box center [1047, 68] width 122 height 31
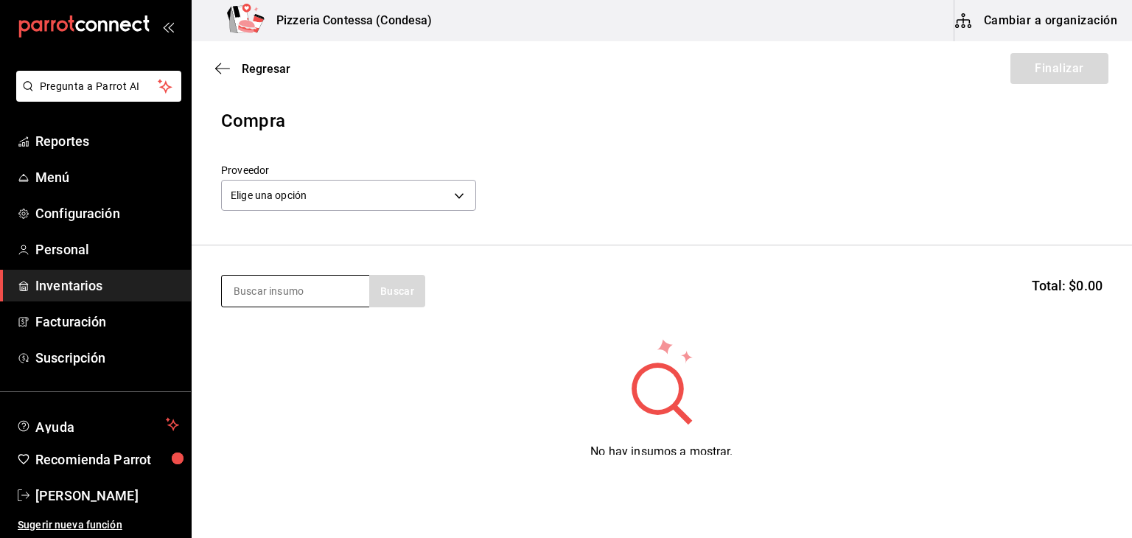
click at [301, 291] on input at bounding box center [295, 291] width 147 height 31
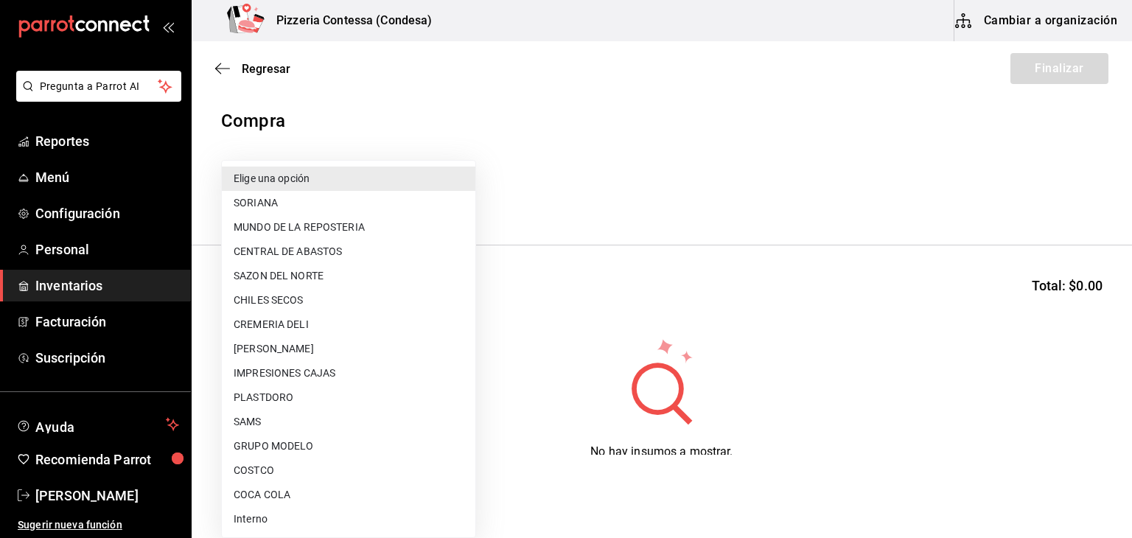
click at [378, 200] on body "Pregunta a Parrot AI Reportes Menú Configuración Personal Inventarios Facturaci…" at bounding box center [566, 227] width 1132 height 455
click at [323, 475] on li "COSTCO" at bounding box center [349, 470] width 254 height 24
type input "caa4dcaf-4e86-41b6-84ad-ee554ecc4aaf"
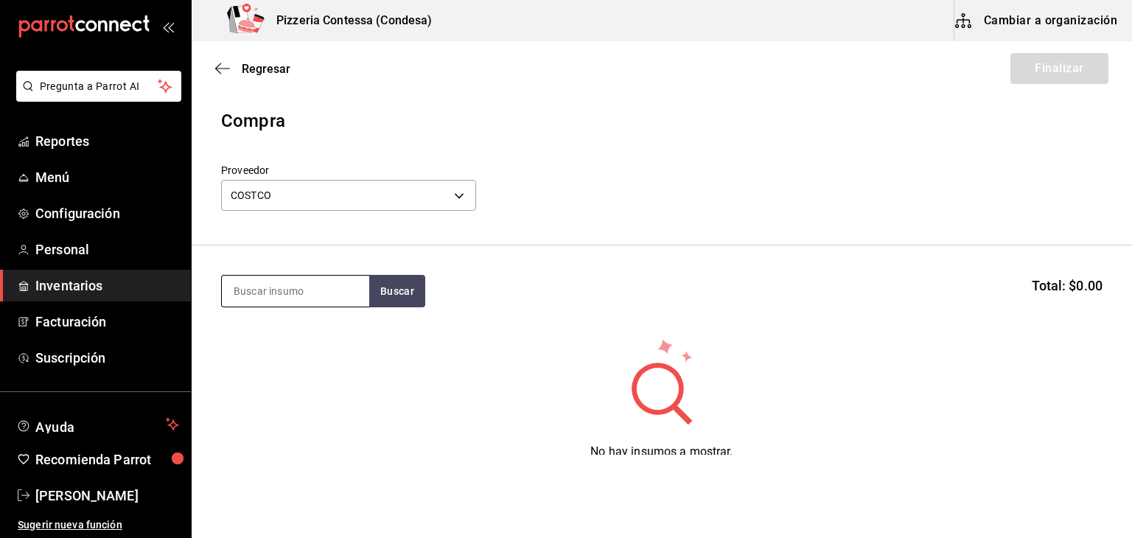
click at [295, 296] on input at bounding box center [295, 291] width 147 height 31
type input "pela"
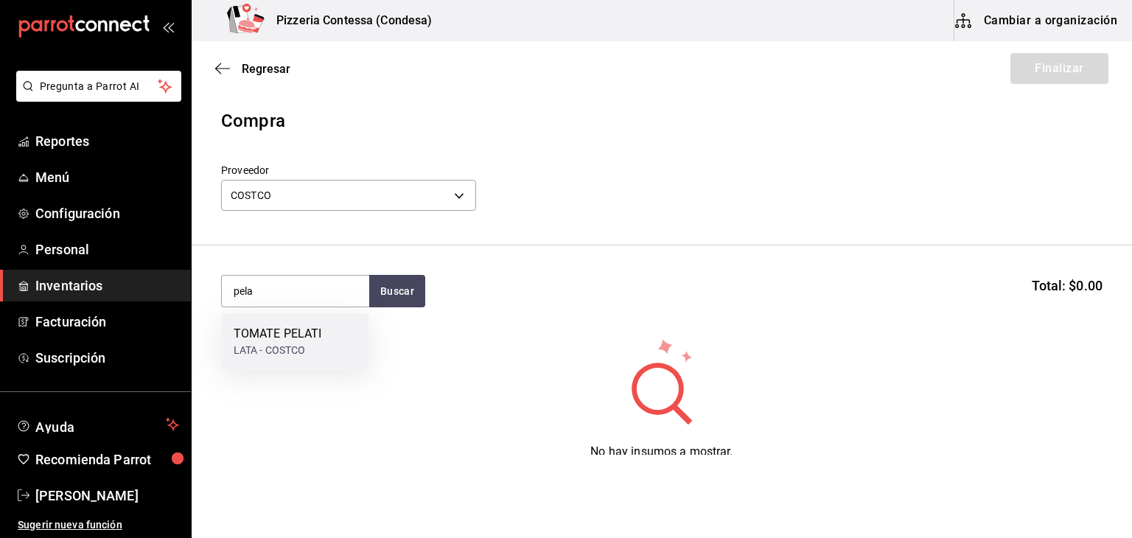
click at [298, 353] on div "LATA - COSTCO" at bounding box center [278, 350] width 88 height 15
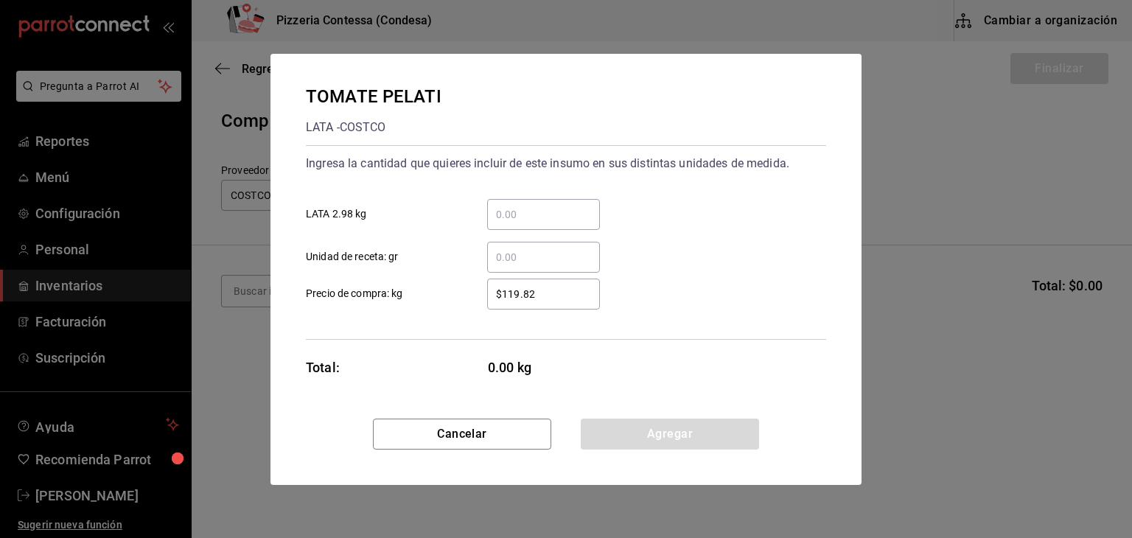
click at [542, 216] on input "​ LATA 2.98 kg" at bounding box center [543, 215] width 113 height 18
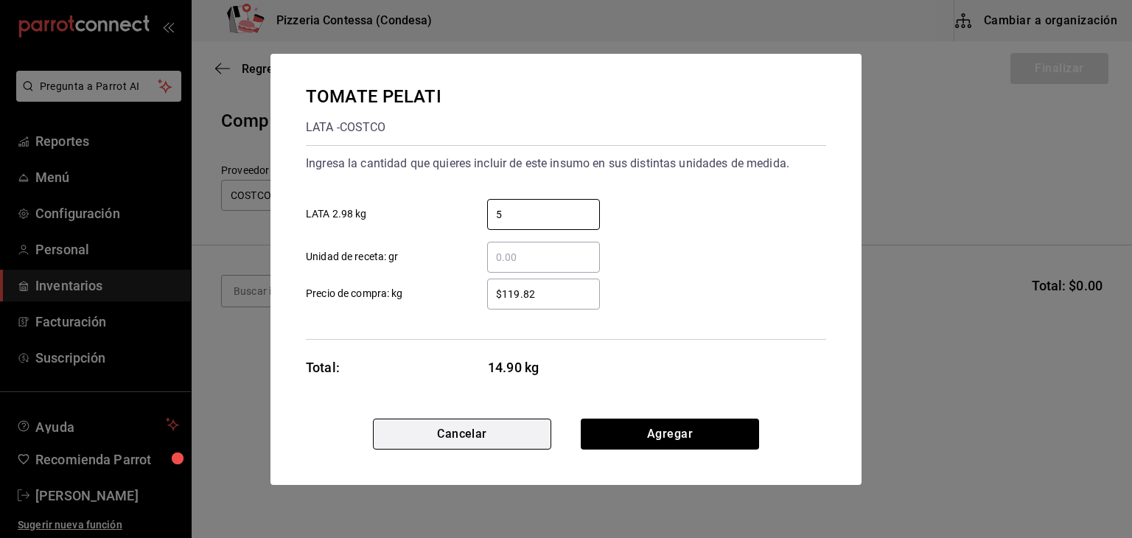
type input "5"
click at [397, 426] on button "Cancelar" at bounding box center [462, 434] width 178 height 31
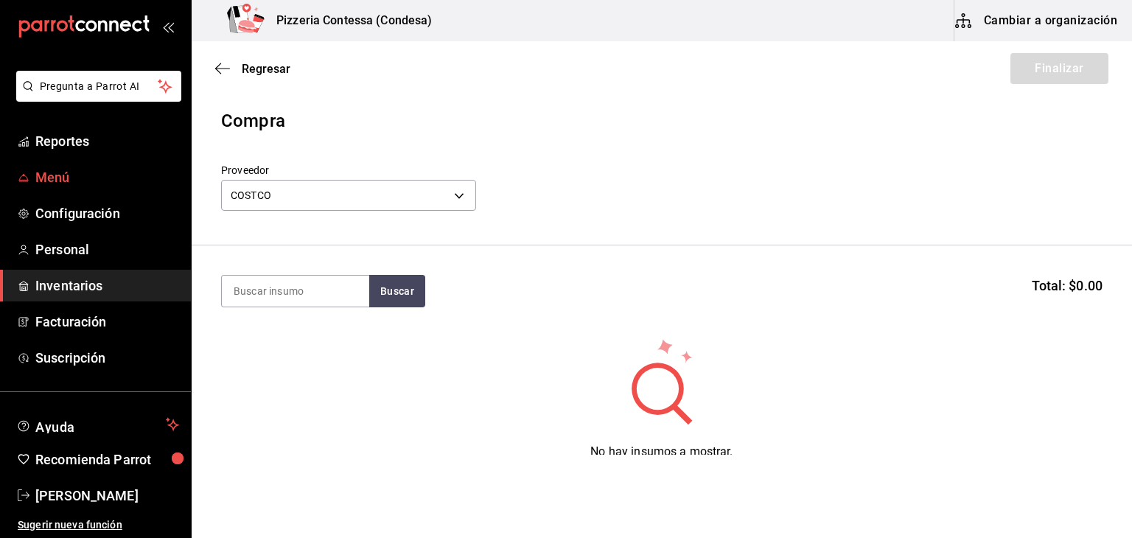
click at [100, 171] on span "Menú" at bounding box center [107, 177] width 144 height 20
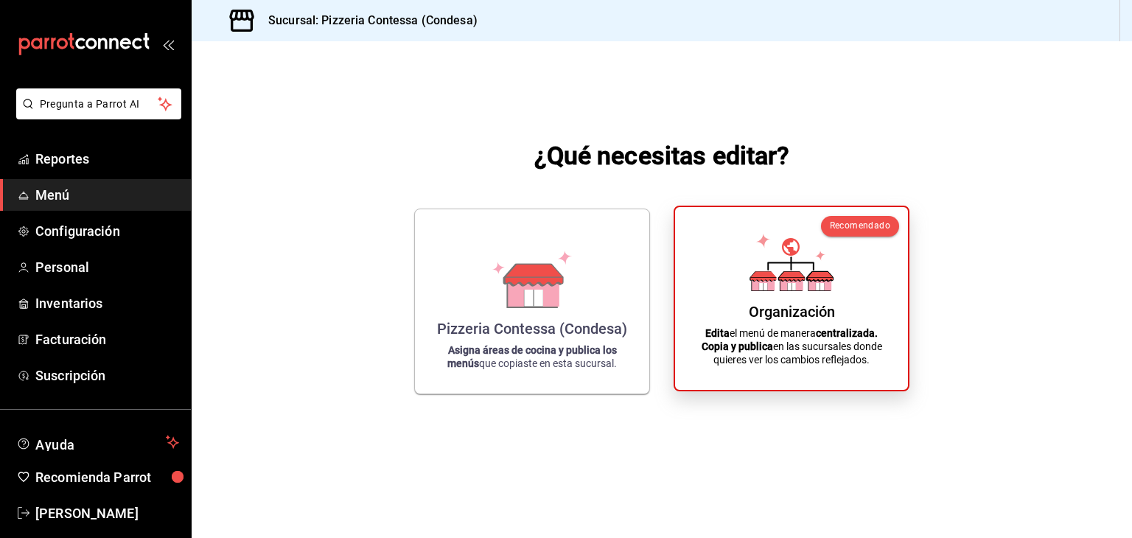
click at [770, 307] on div "Organización" at bounding box center [792, 312] width 86 height 18
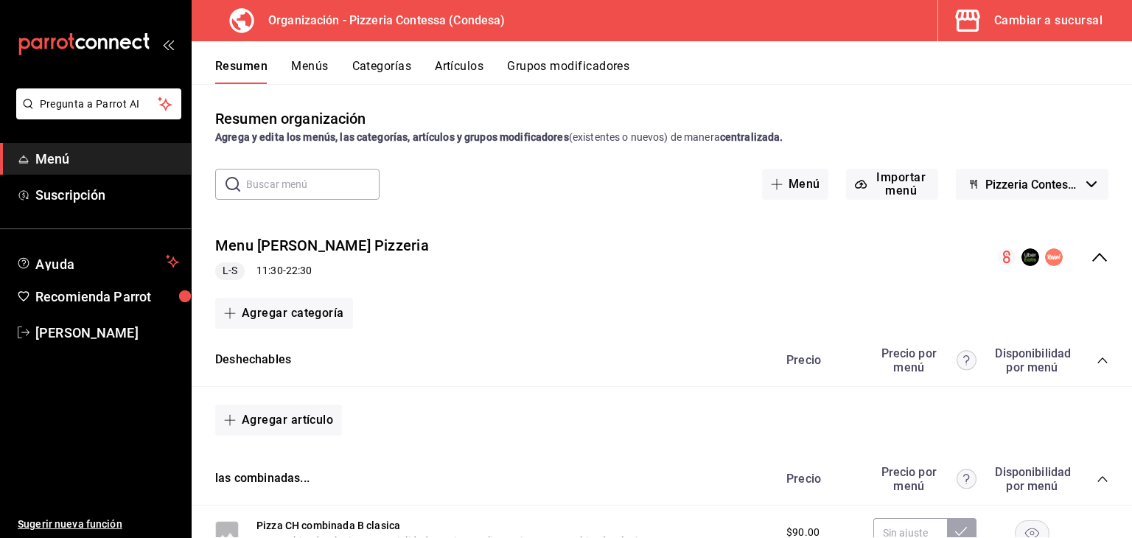
click at [292, 66] on button "Menús" at bounding box center [309, 71] width 37 height 25
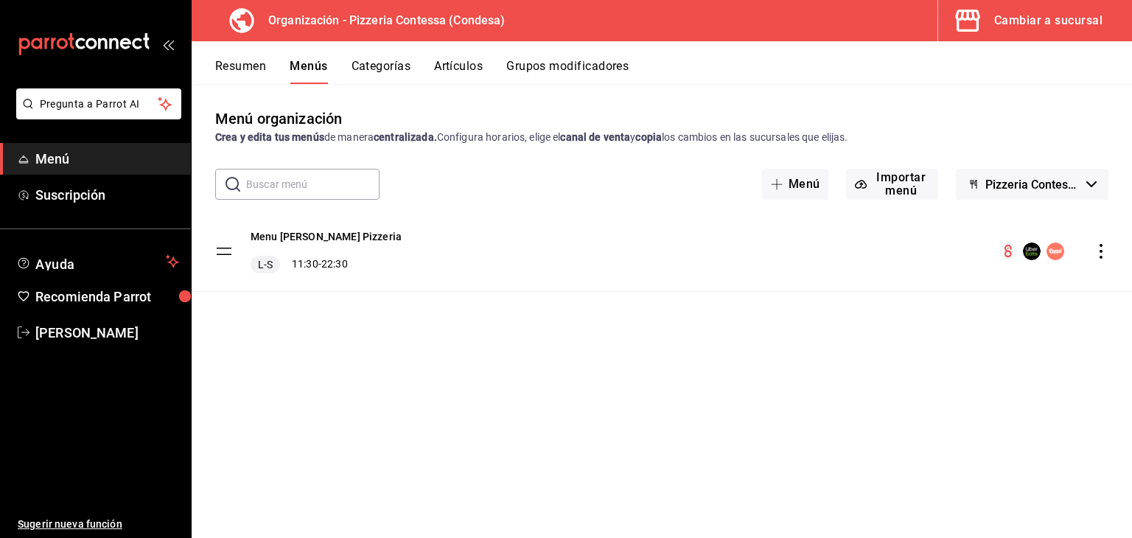
click at [1102, 251] on icon "actions" at bounding box center [1101, 251] width 3 height 15
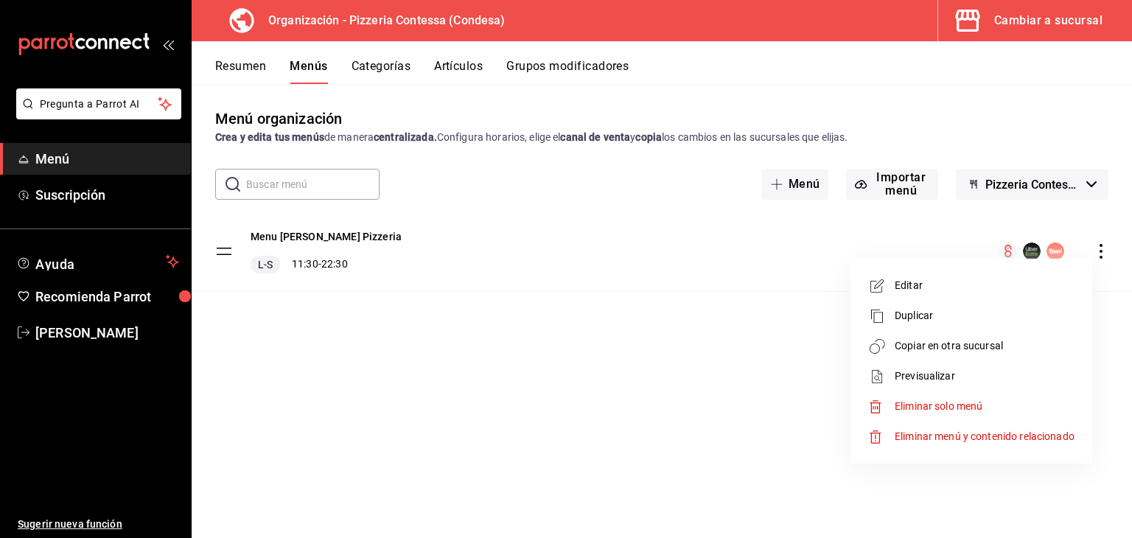
click at [1026, 338] on span "Copiar en otra sucursal" at bounding box center [985, 345] width 180 height 15
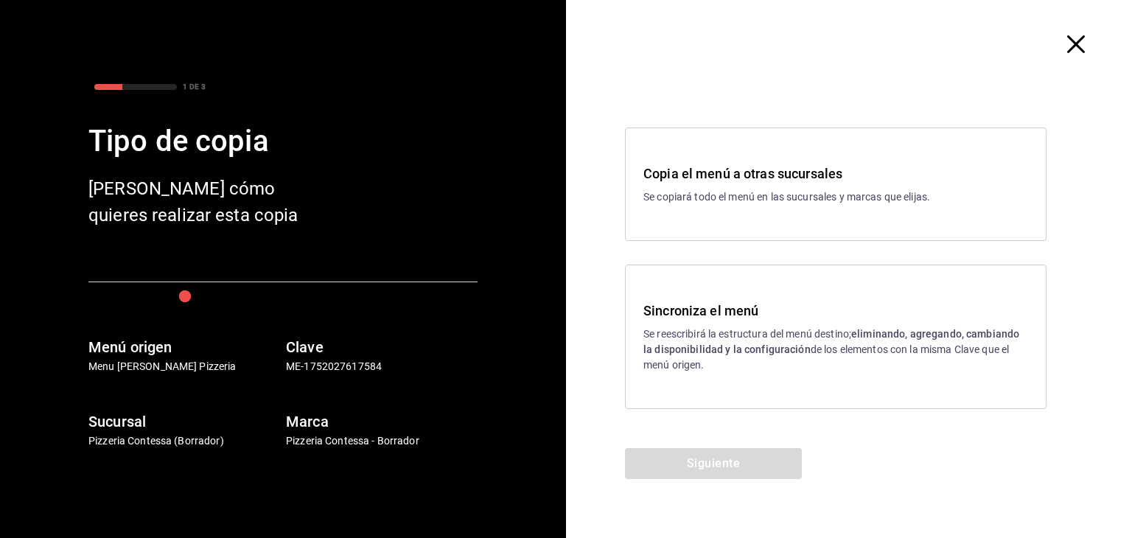
click at [942, 338] on strong "eliminando, agregando, cambiando la disponibilidad y la configuración" at bounding box center [831, 341] width 376 height 27
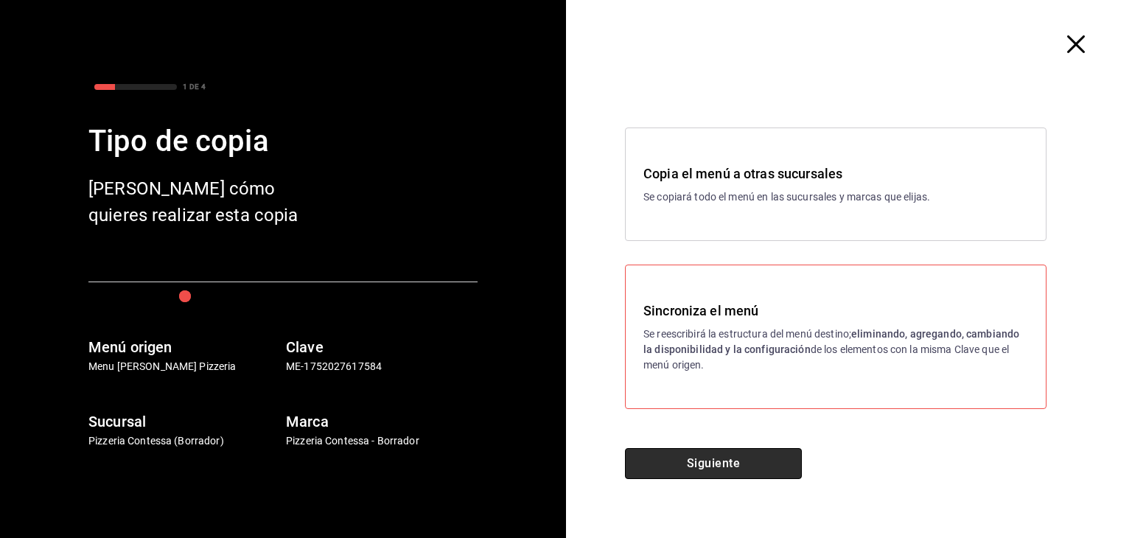
click at [758, 464] on button "Siguiente" at bounding box center [713, 463] width 177 height 31
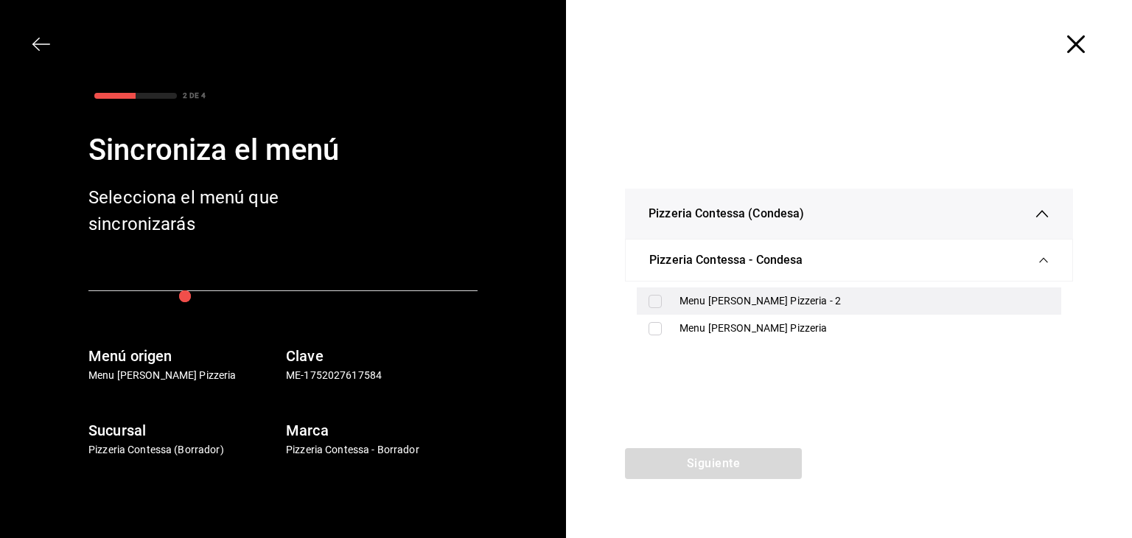
click at [744, 304] on div "Menu [PERSON_NAME] Pizzeria - 2" at bounding box center [865, 300] width 370 height 15
checkbox input "true"
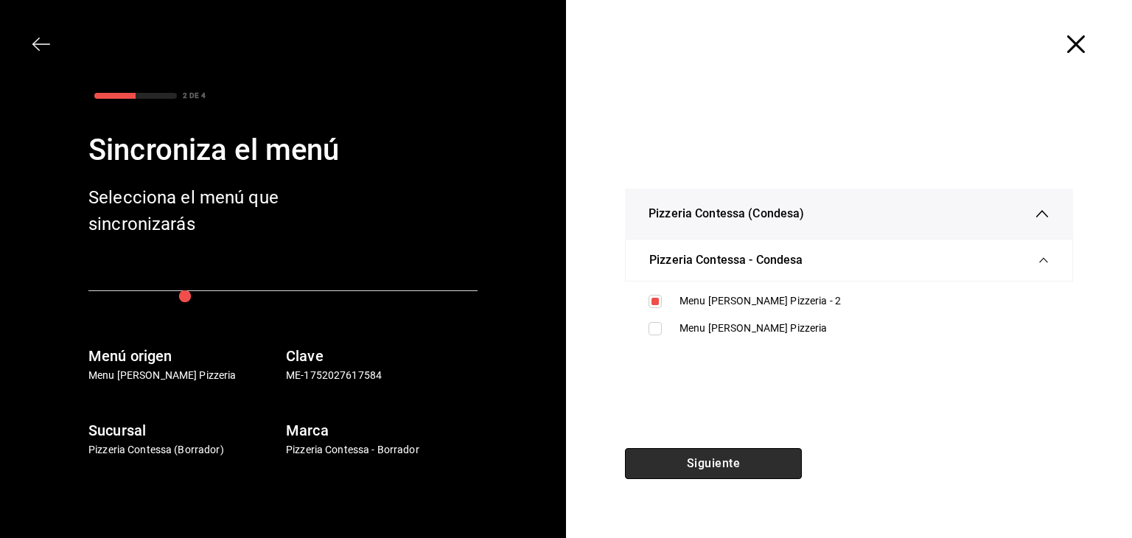
click at [708, 452] on button "Siguiente" at bounding box center [713, 463] width 177 height 31
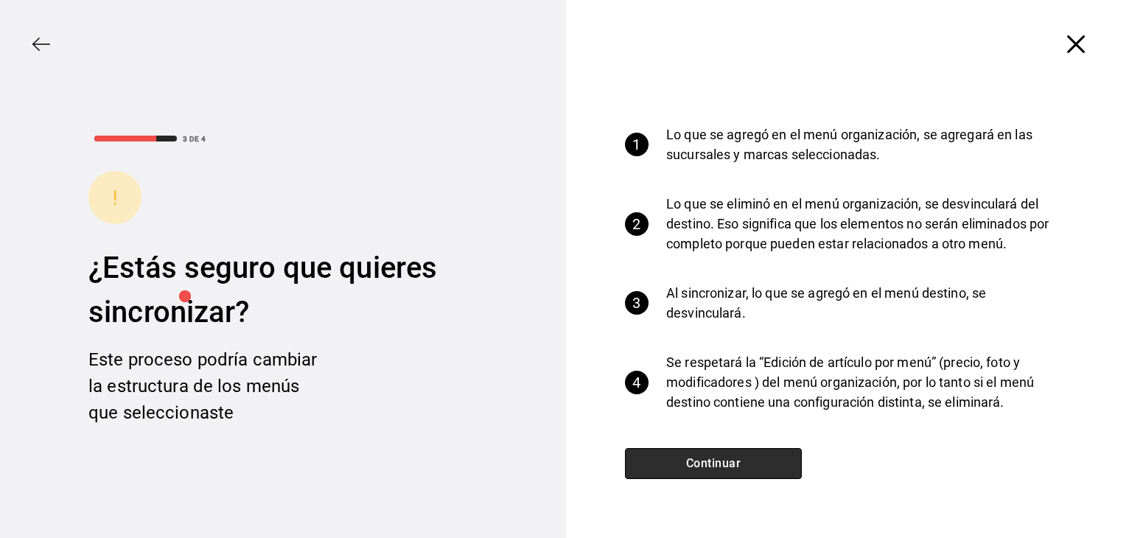
click at [708, 452] on button "Continuar" at bounding box center [713, 463] width 177 height 31
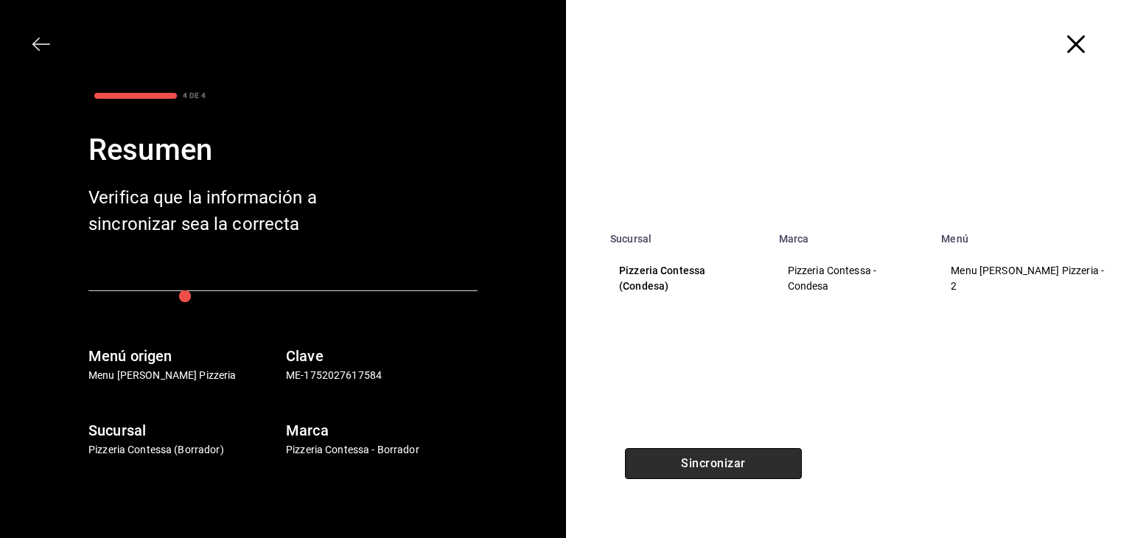
click at [708, 452] on button "Sincronizar" at bounding box center [713, 463] width 177 height 31
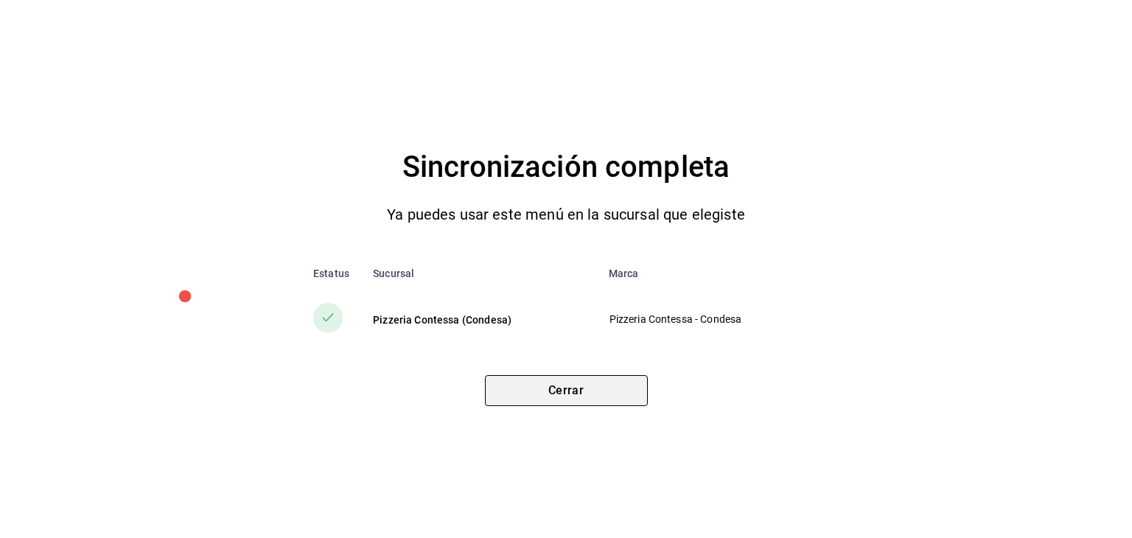
click at [581, 395] on button "Cerrar" at bounding box center [566, 390] width 163 height 31
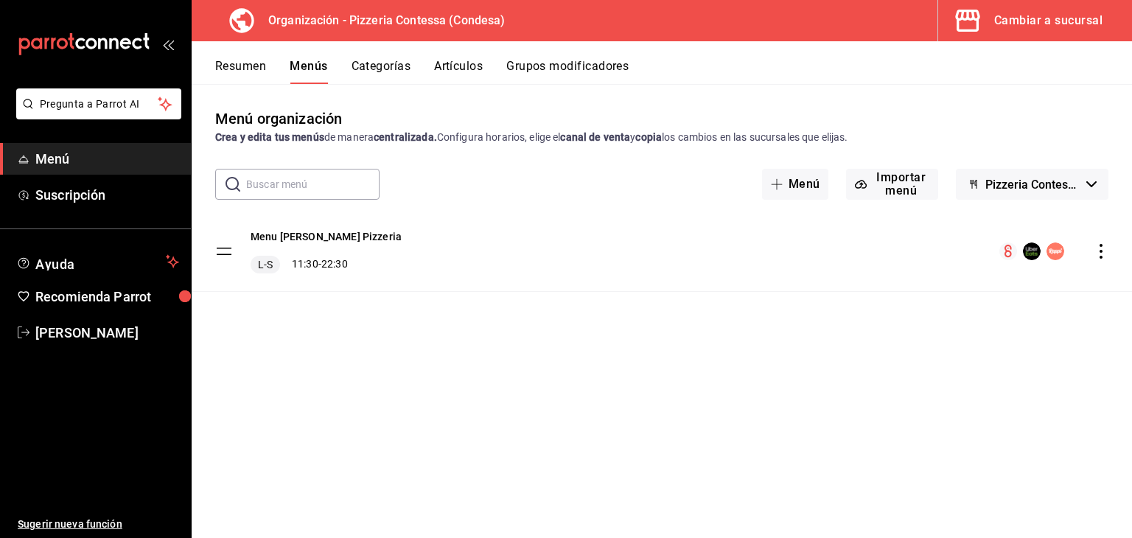
click at [1041, 28] on div "Cambiar a sucursal" at bounding box center [1048, 20] width 108 height 21
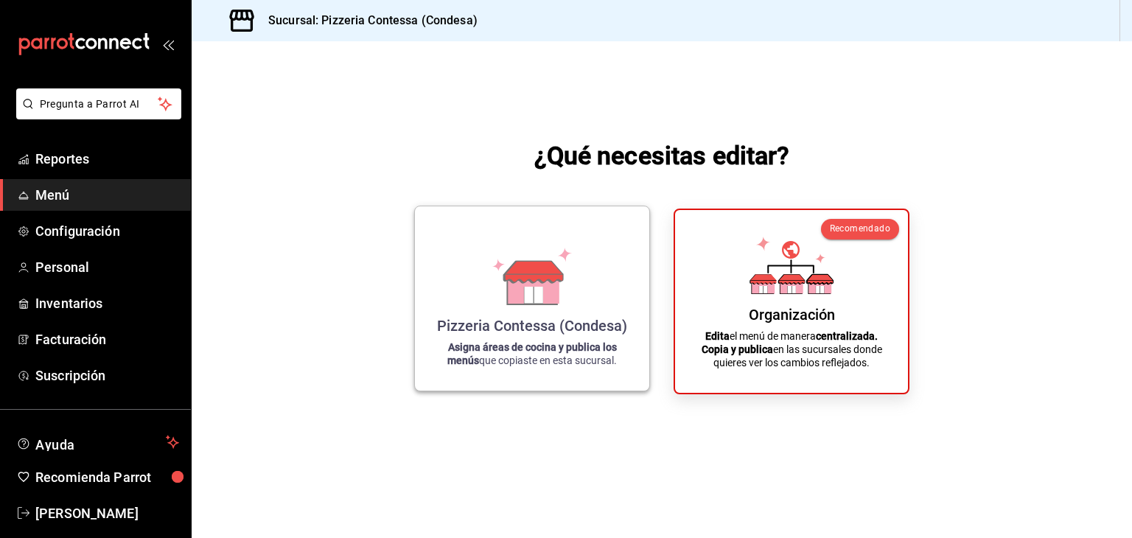
click at [563, 265] on icon at bounding box center [532, 276] width 84 height 57
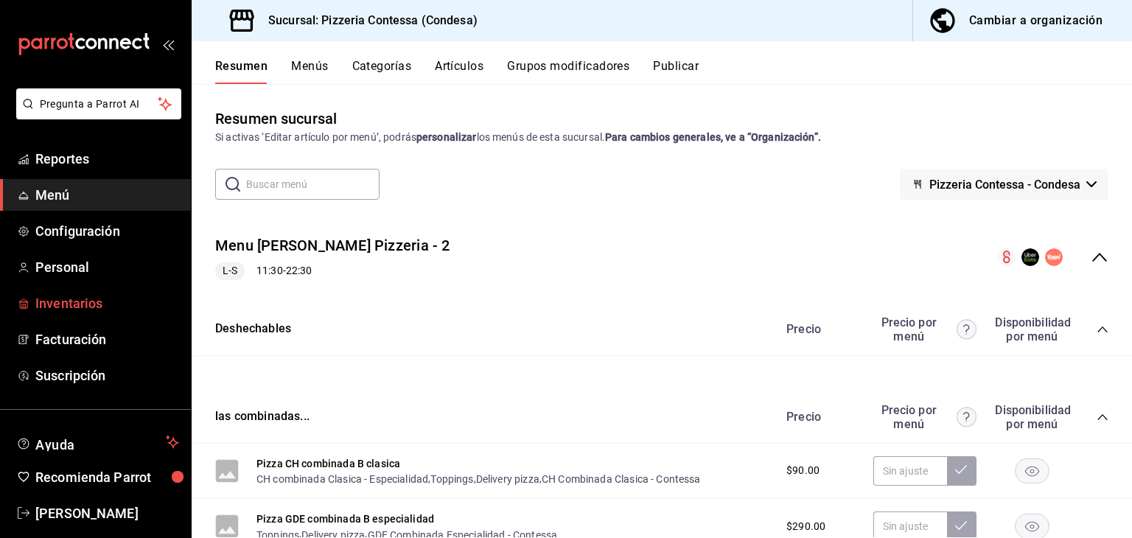
click at [91, 297] on span "Inventarios" at bounding box center [107, 303] width 144 height 20
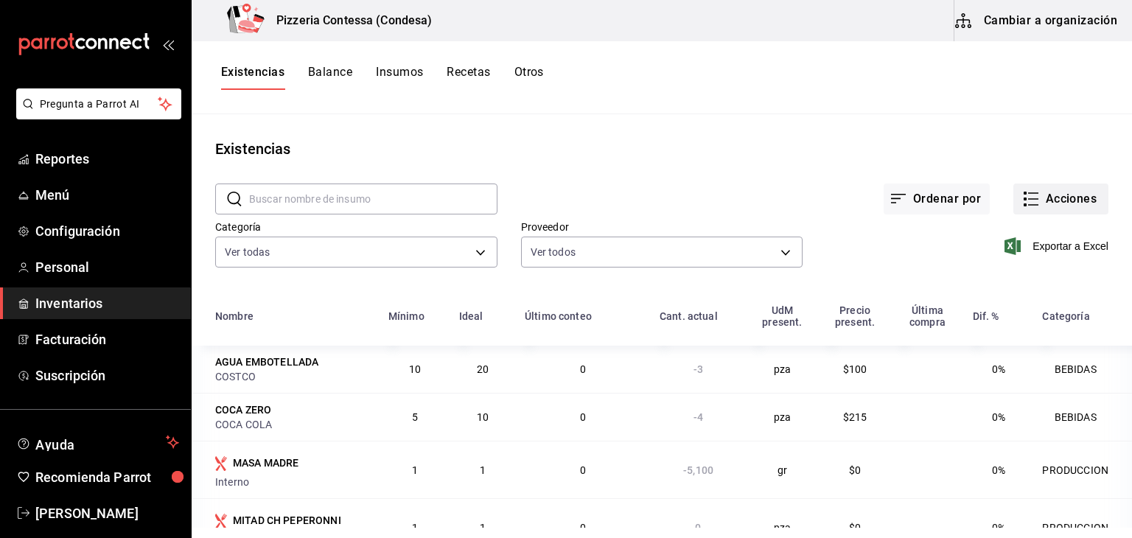
click at [1028, 205] on icon "button" at bounding box center [1033, 205] width 10 height 0
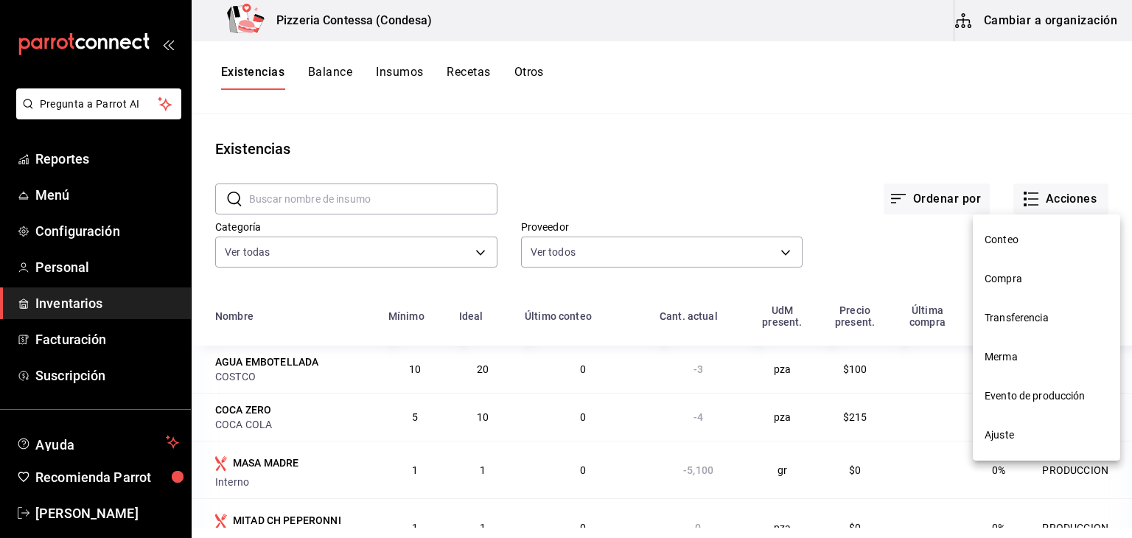
click at [1018, 279] on span "Compra" at bounding box center [1047, 278] width 124 height 15
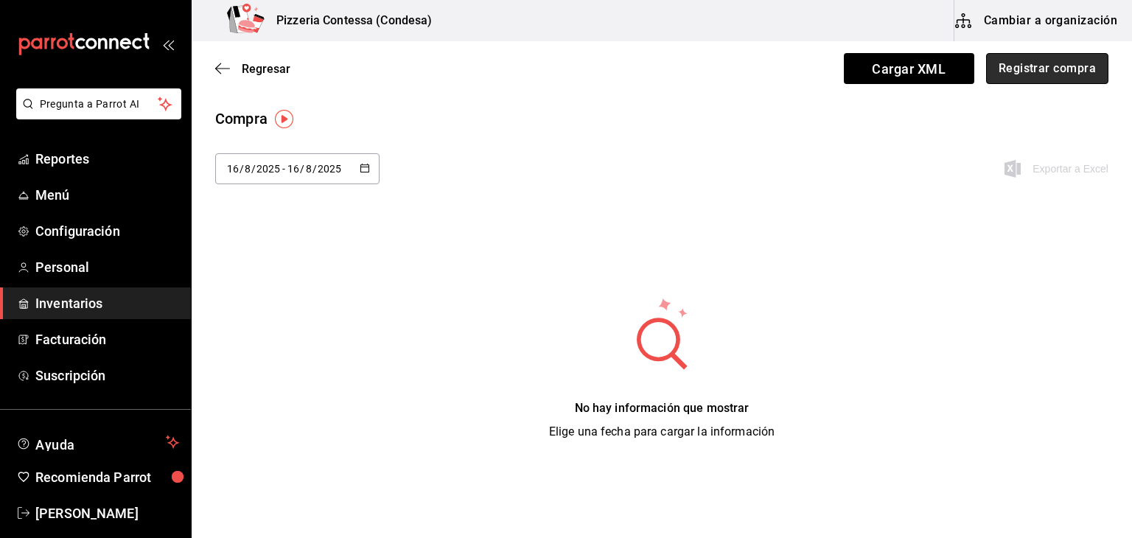
click at [1001, 65] on button "Registrar compra" at bounding box center [1047, 68] width 122 height 31
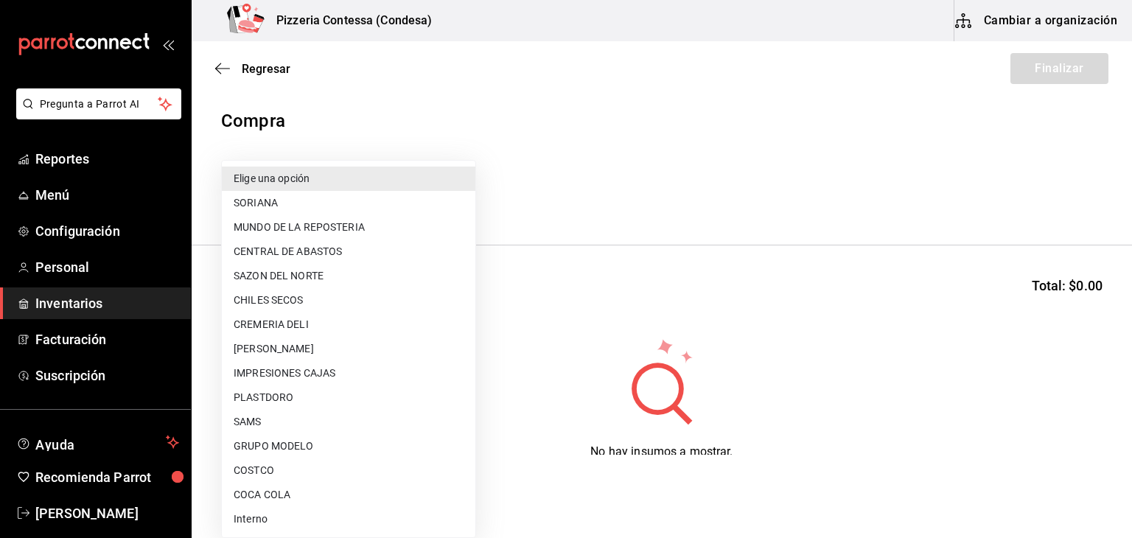
click at [235, 202] on body "Pregunta a Parrot AI Reportes Menú Configuración Personal Inventarios Facturaci…" at bounding box center [566, 227] width 1132 height 455
click at [282, 469] on li "COSTCO" at bounding box center [349, 470] width 254 height 24
type input "caa4dcaf-4e86-41b6-84ad-ee554ecc4aaf"
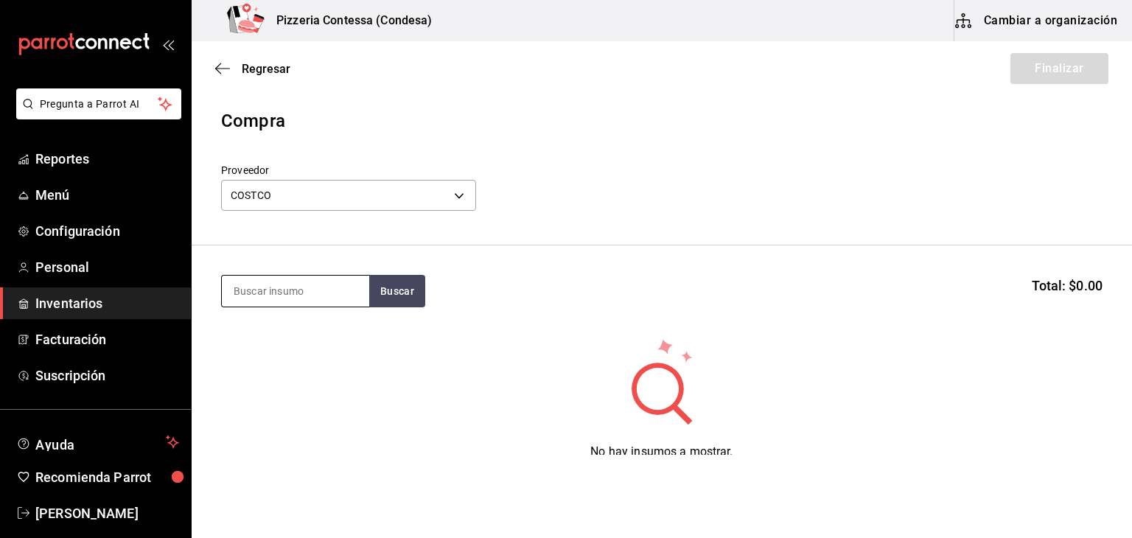
click at [247, 301] on input at bounding box center [295, 291] width 147 height 31
type input "pel"
click at [383, 286] on button "Buscar" at bounding box center [397, 291] width 56 height 32
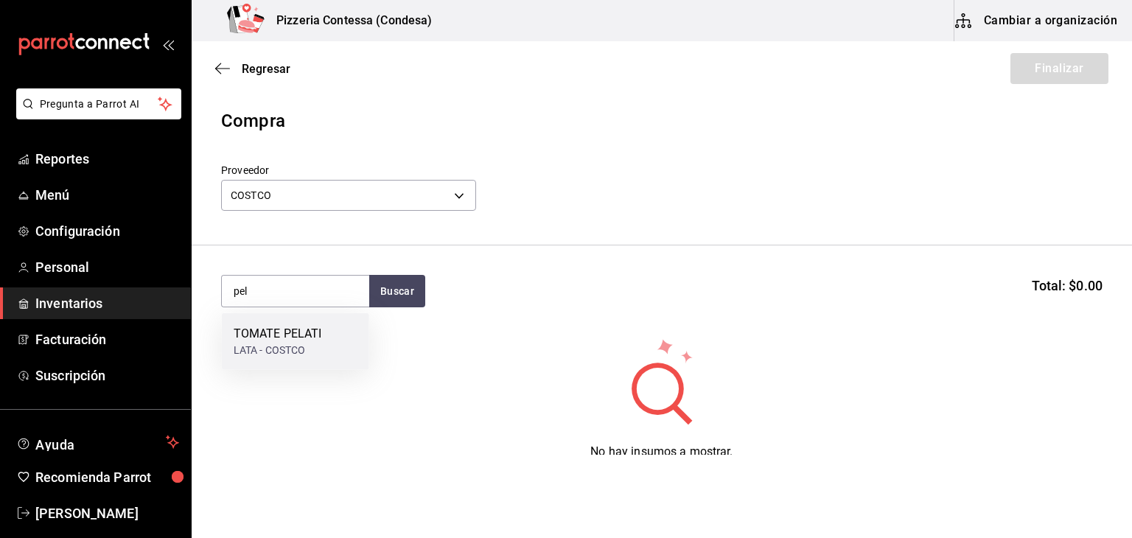
click at [301, 325] on div "TOMATE PELATI" at bounding box center [278, 334] width 88 height 18
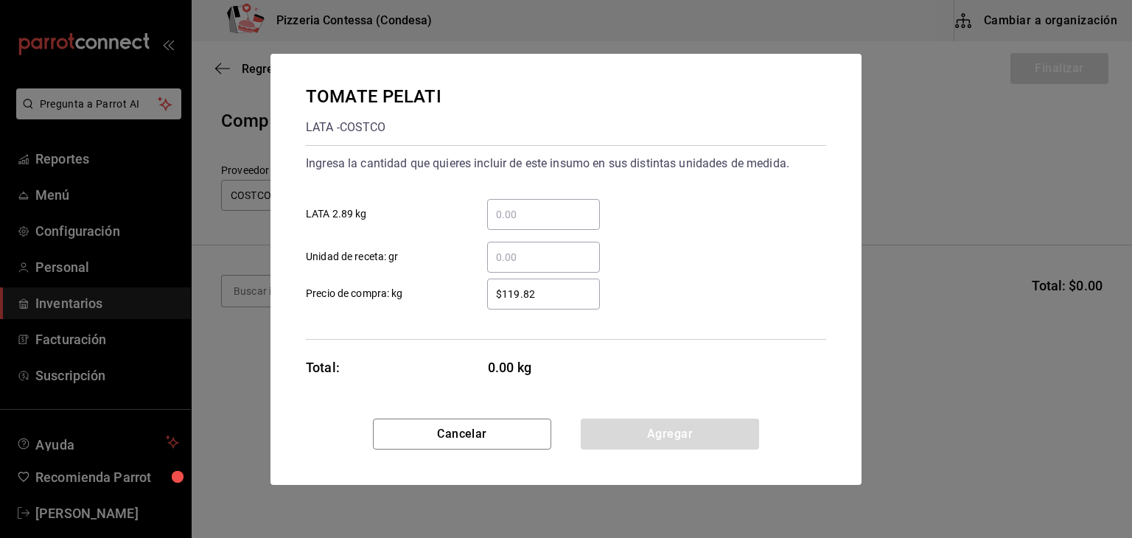
click at [562, 209] on input "​ LATA 2.89 kg" at bounding box center [543, 215] width 113 height 18
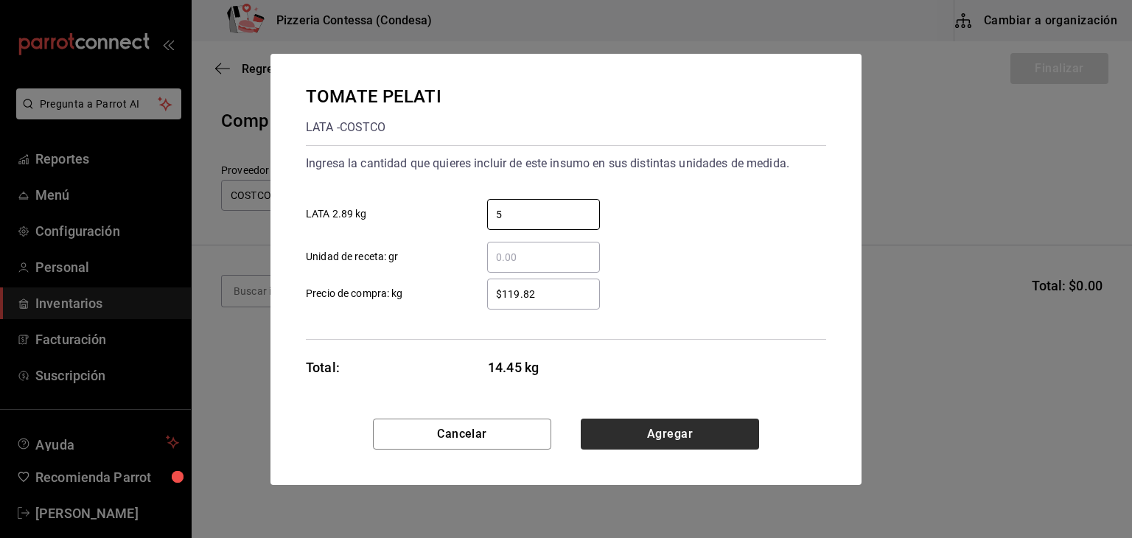
type input "5"
click at [697, 422] on button "Agregar" at bounding box center [670, 434] width 178 height 31
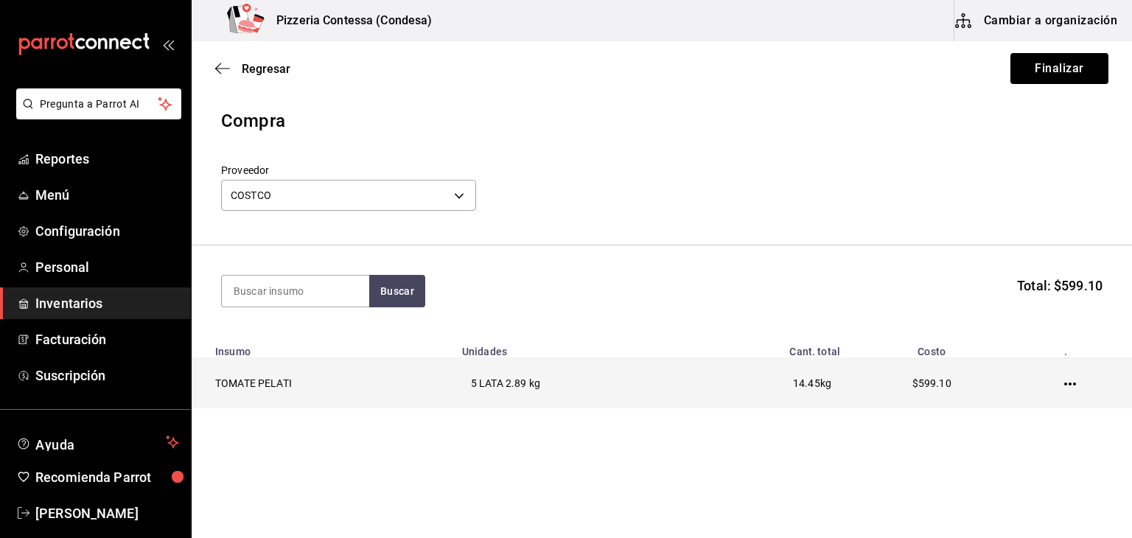
click at [1064, 384] on icon "button" at bounding box center [1070, 384] width 12 height 12
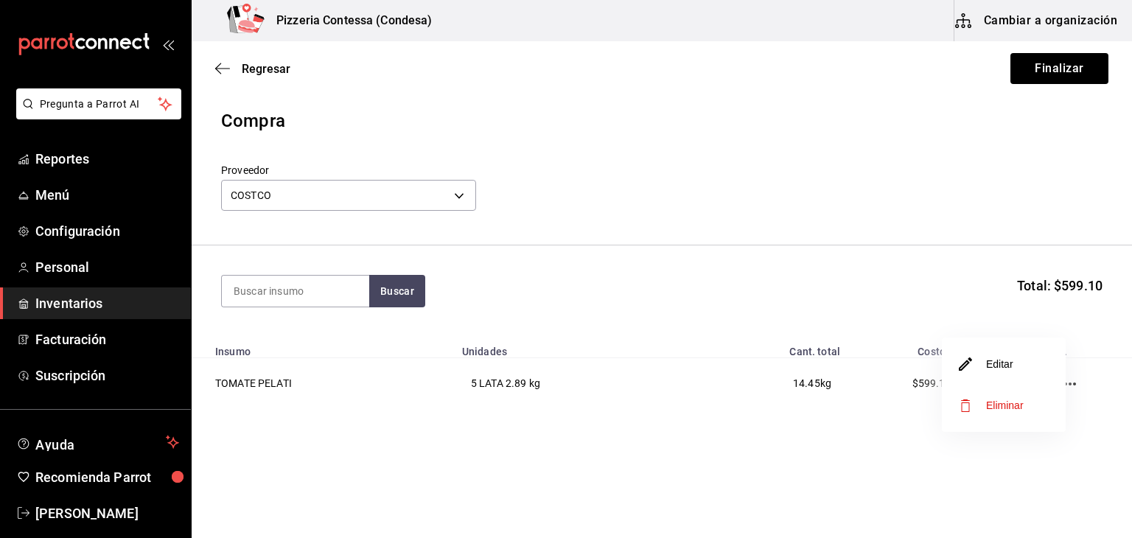
click at [1019, 365] on li "Editar" at bounding box center [1004, 363] width 124 height 41
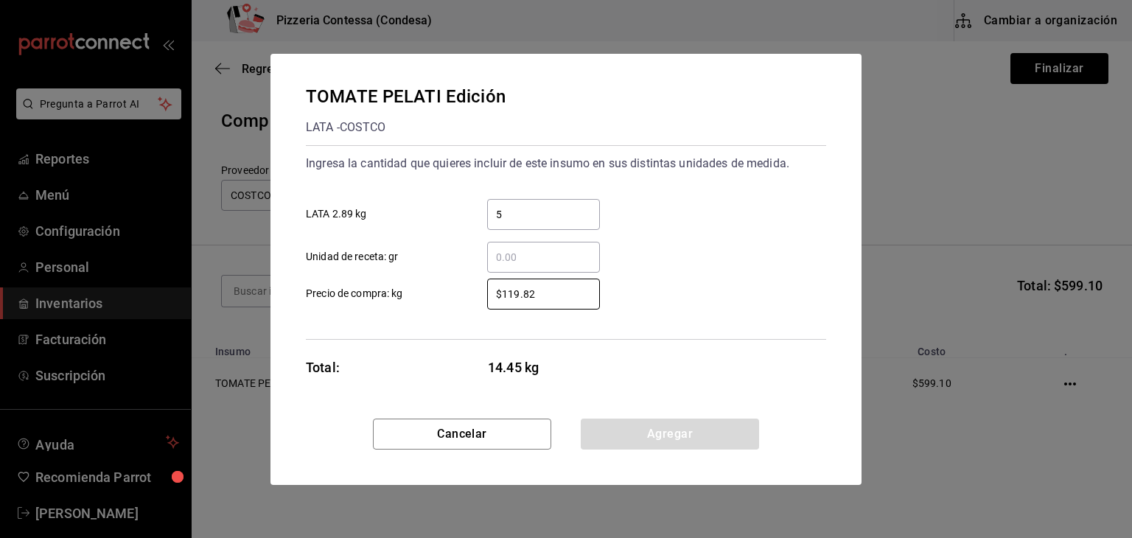
drag, startPoint x: 572, startPoint y: 297, endPoint x: 460, endPoint y: 299, distance: 112.0
click at [460, 299] on label "$119.82 ​ Precio de compra: kg" at bounding box center [453, 294] width 294 height 31
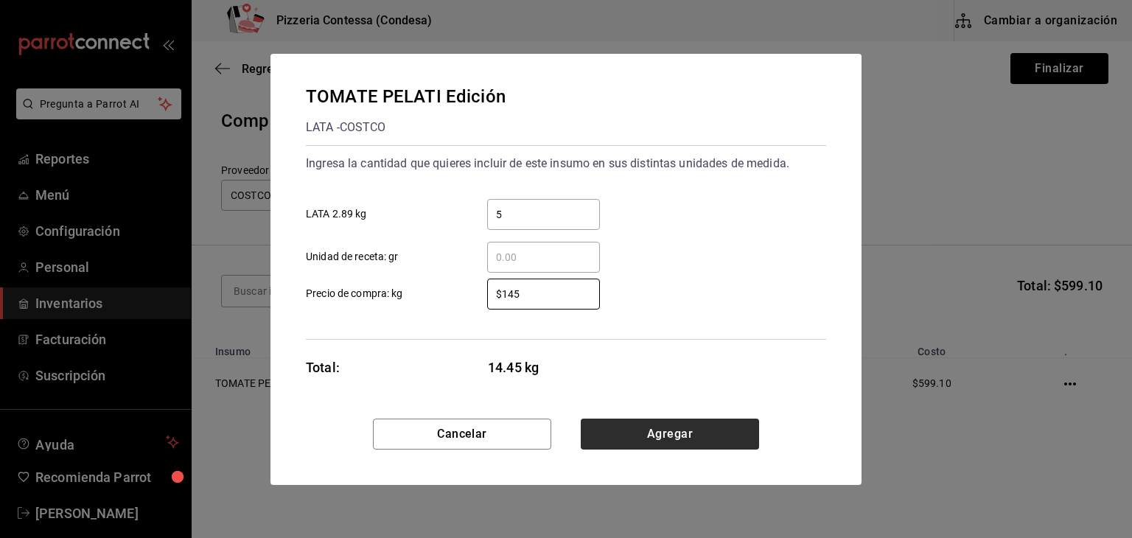
type input "$145"
click at [650, 422] on button "Agregar" at bounding box center [670, 434] width 178 height 31
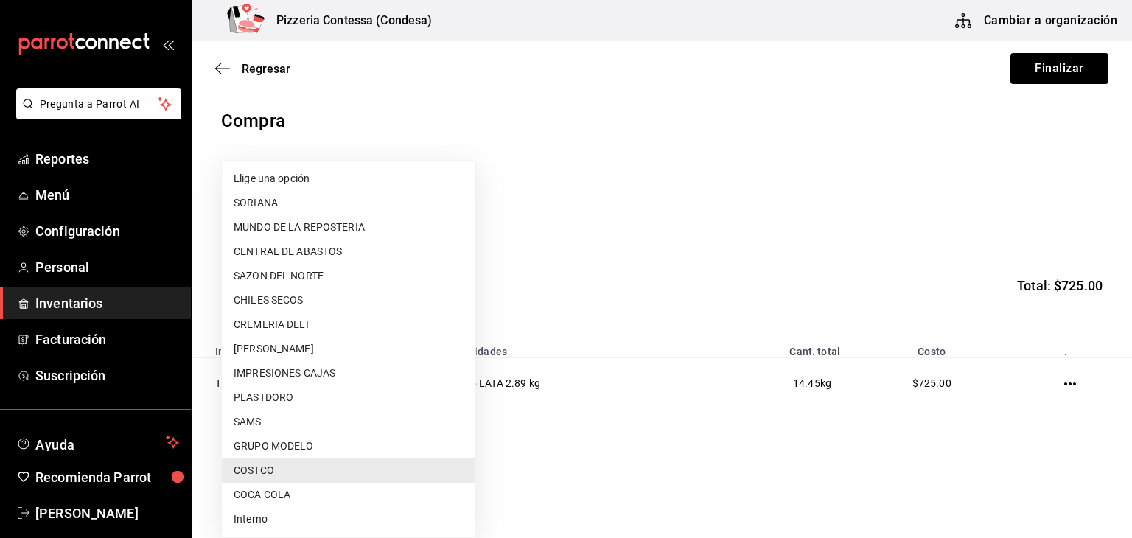
click at [416, 184] on body "Pregunta a Parrot AI Reportes Menú Configuración Personal Inventarios Facturaci…" at bounding box center [566, 227] width 1132 height 455
click at [342, 227] on li "MUNDO DE LA REPOSTERIA" at bounding box center [349, 227] width 254 height 24
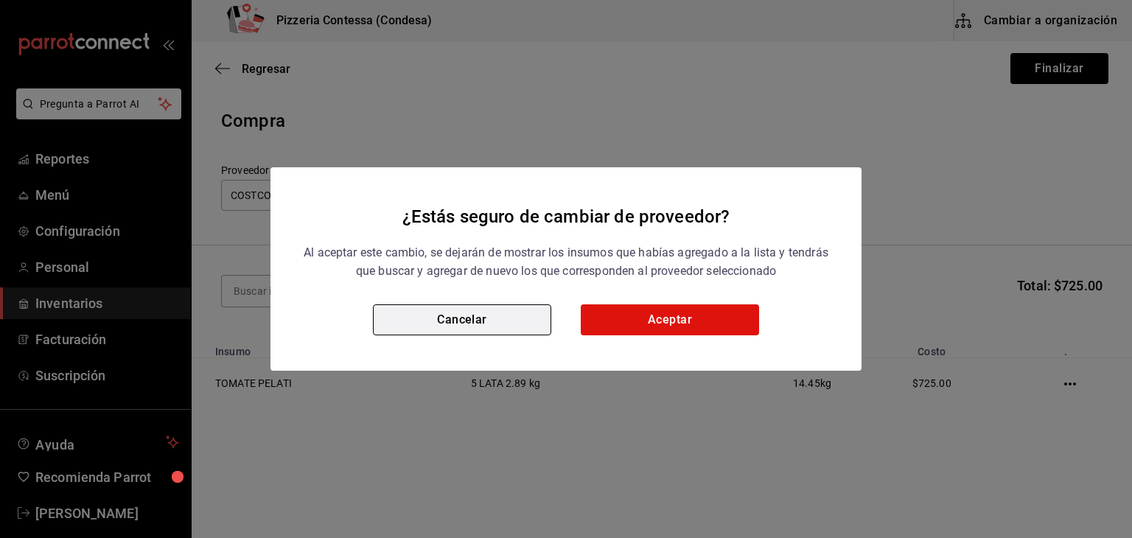
click at [540, 325] on button "Cancelar" at bounding box center [462, 319] width 178 height 31
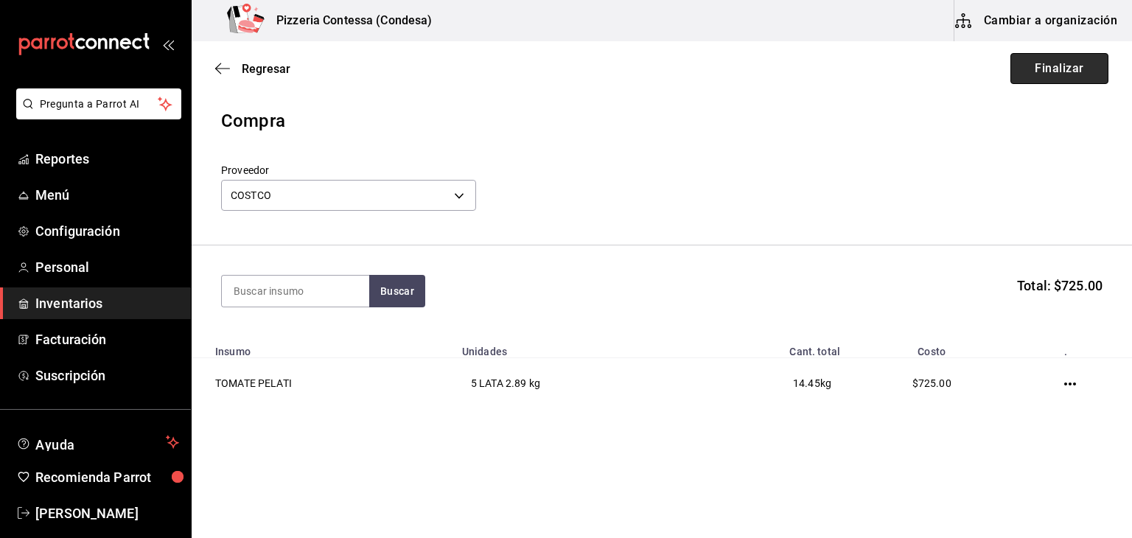
click at [1050, 71] on button "Finalizar" at bounding box center [1060, 68] width 98 height 31
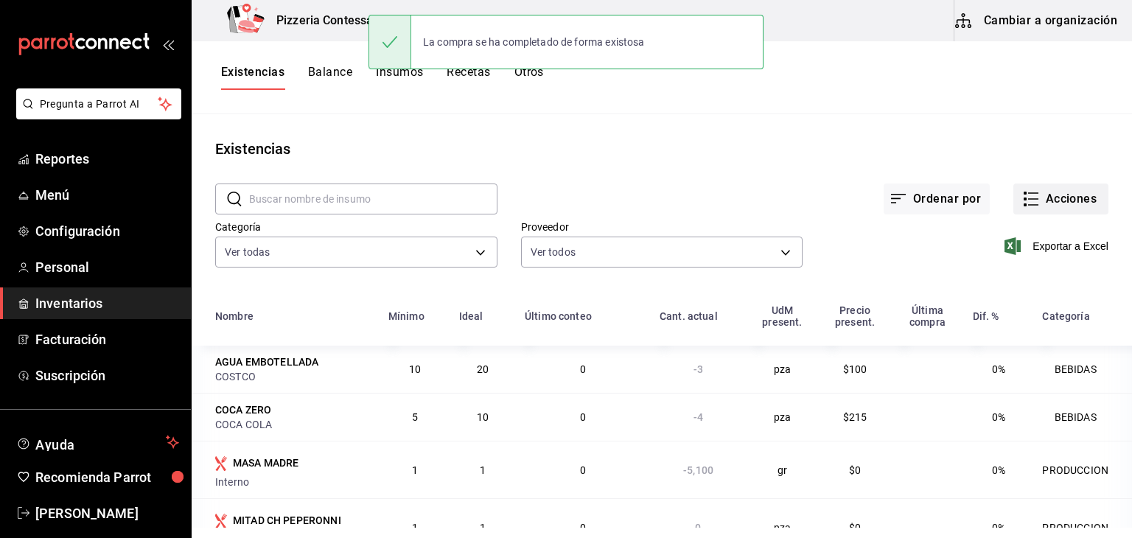
click at [1053, 192] on button "Acciones" at bounding box center [1060, 199] width 95 height 31
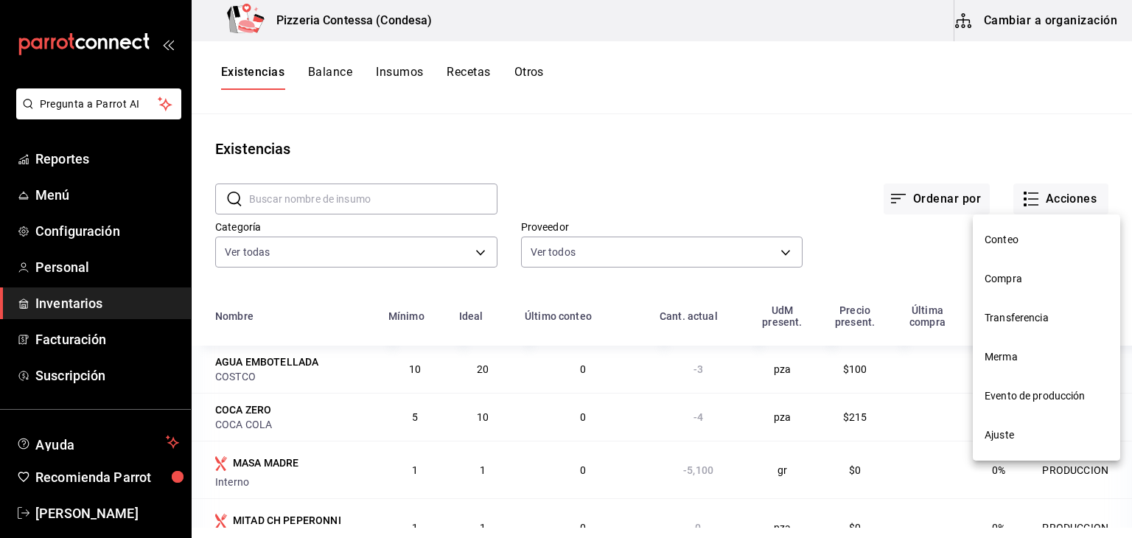
click at [1022, 270] on li "Compra" at bounding box center [1046, 278] width 147 height 39
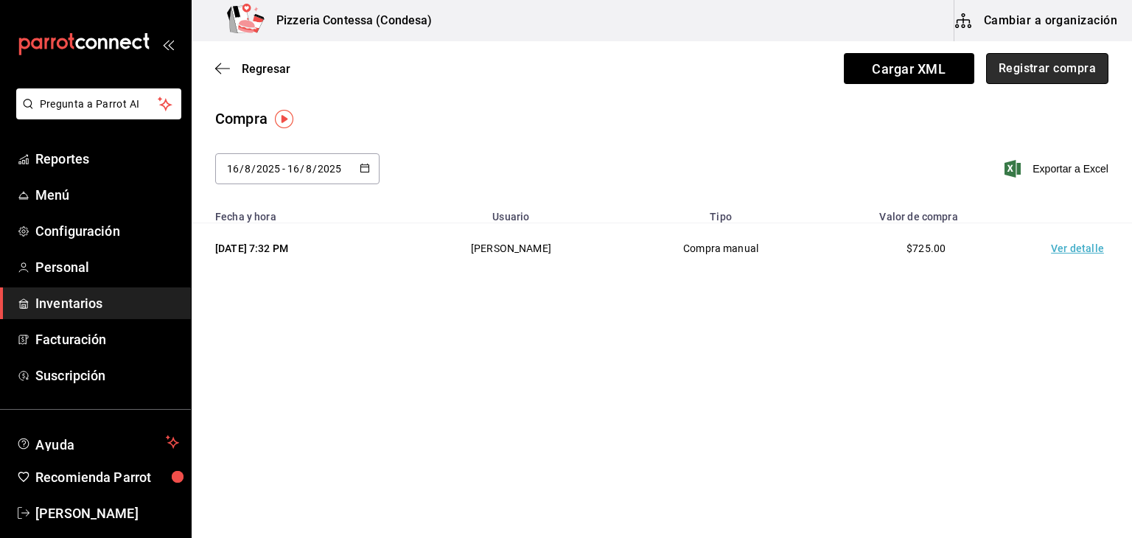
click at [1011, 60] on button "Registrar compra" at bounding box center [1047, 68] width 122 height 31
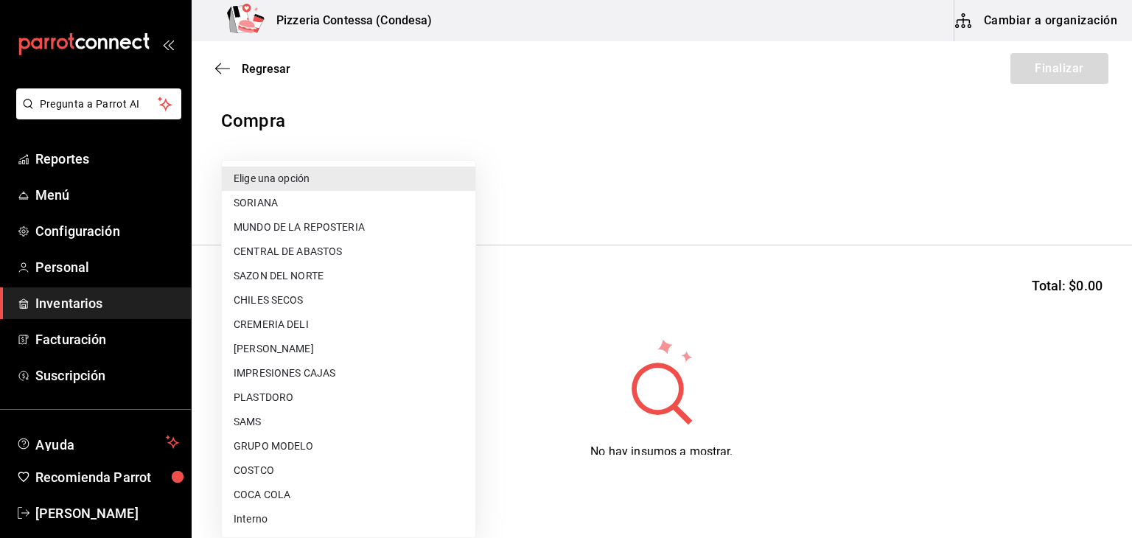
click at [400, 194] on body "Pregunta a Parrot AI Reportes Menú Configuración Personal Inventarios Facturaci…" at bounding box center [566, 227] width 1132 height 455
click at [412, 233] on li "MUNDO DE LA REPOSTERIA" at bounding box center [349, 227] width 254 height 24
type input "913cc2ee-9993-4bbe-9367-cf470e4586bd"
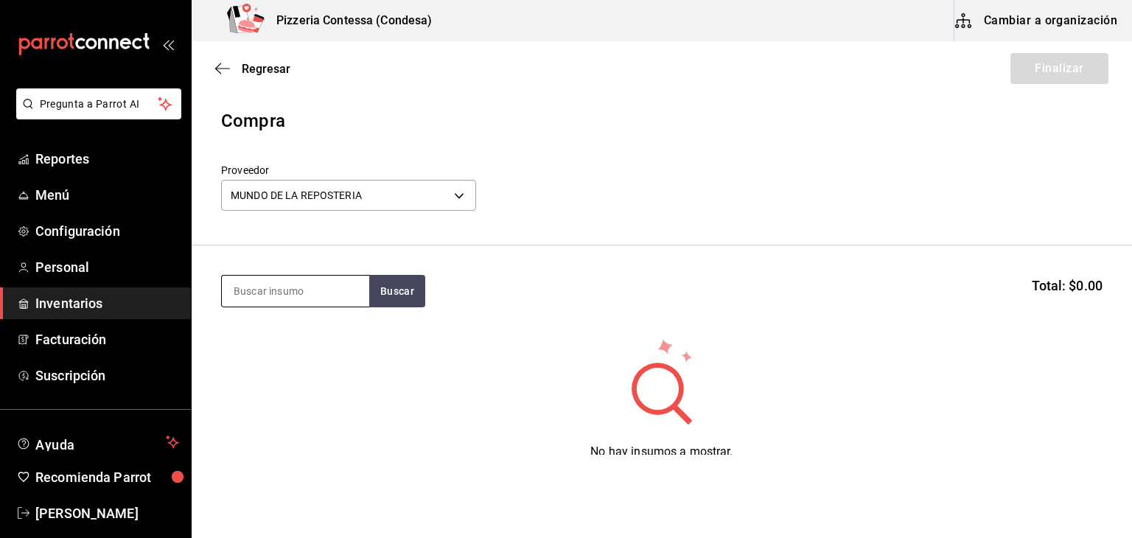
click at [299, 285] on input at bounding box center [295, 291] width 147 height 31
type input "harina"
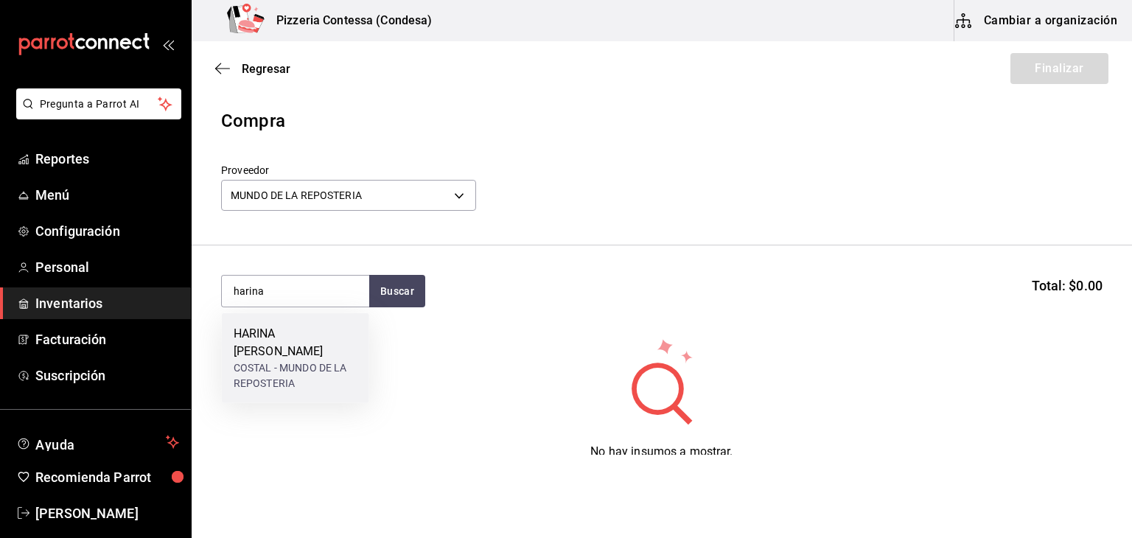
click at [305, 331] on div "HARINA [PERSON_NAME]" at bounding box center [296, 342] width 124 height 35
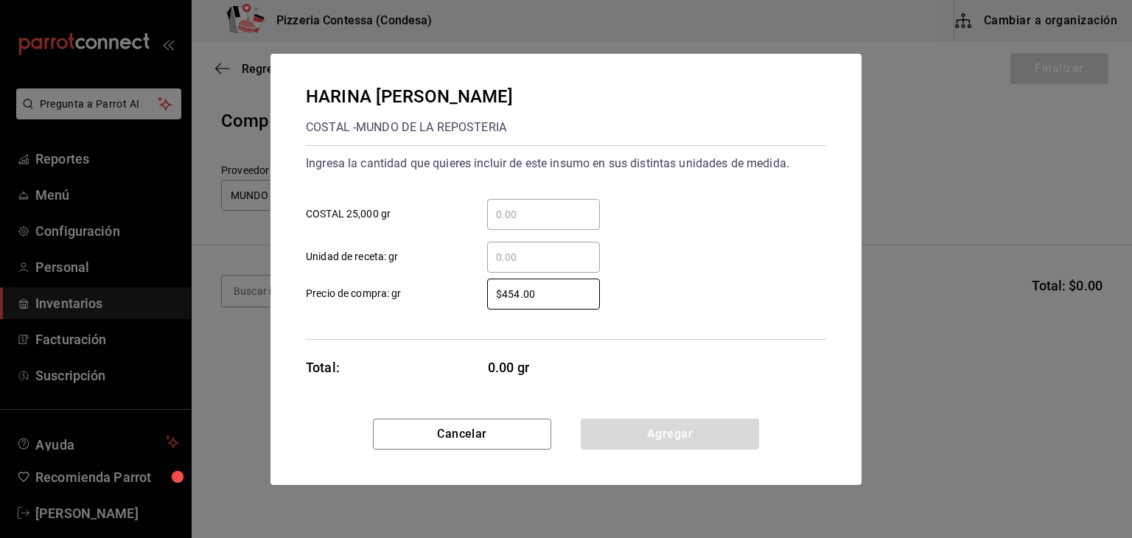
drag, startPoint x: 550, startPoint y: 287, endPoint x: 481, endPoint y: 287, distance: 69.3
click at [481, 287] on div "$454.00 ​" at bounding box center [532, 294] width 136 height 31
type input "$474"
click at [512, 222] on input "​ COSTAL 25,000 gr" at bounding box center [543, 215] width 113 height 18
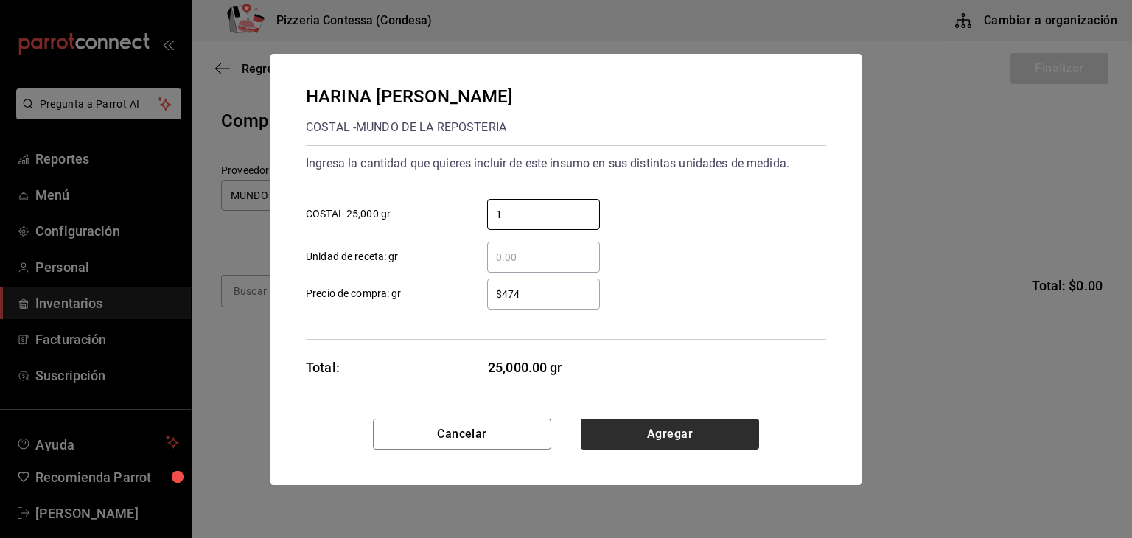
type input "1"
click at [648, 434] on button "Agregar" at bounding box center [670, 434] width 178 height 31
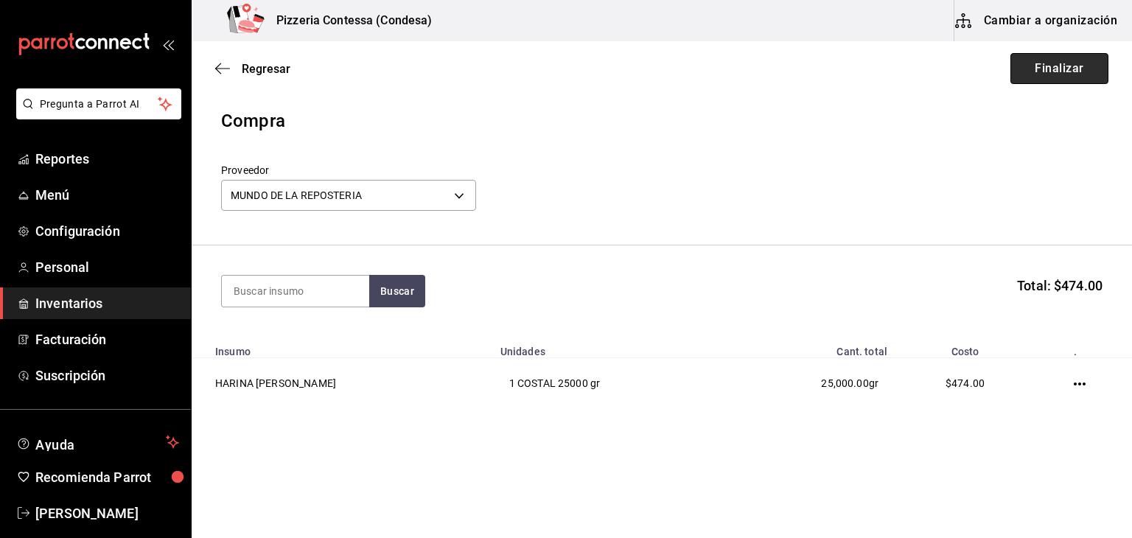
click at [1041, 54] on button "Finalizar" at bounding box center [1060, 68] width 98 height 31
